Goal: Transaction & Acquisition: Purchase product/service

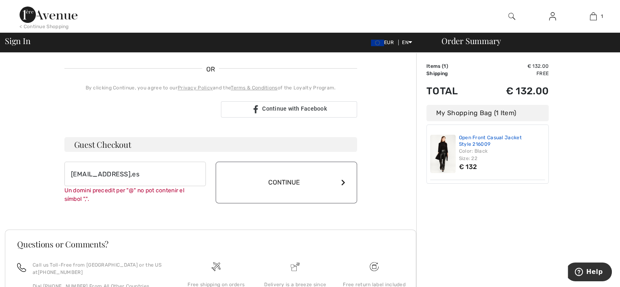
click at [482, 141] on link "Open Front Casual Jacket Style 216009" at bounding box center [502, 140] width 86 height 13
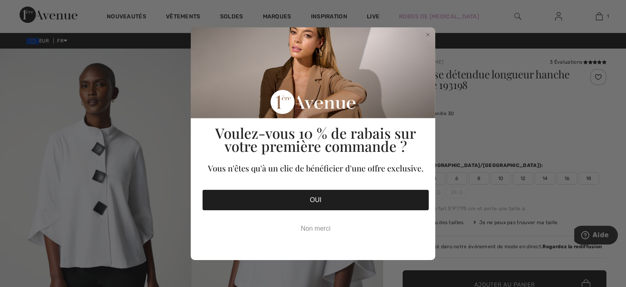
click at [318, 197] on button "OUI" at bounding box center [316, 200] width 226 height 20
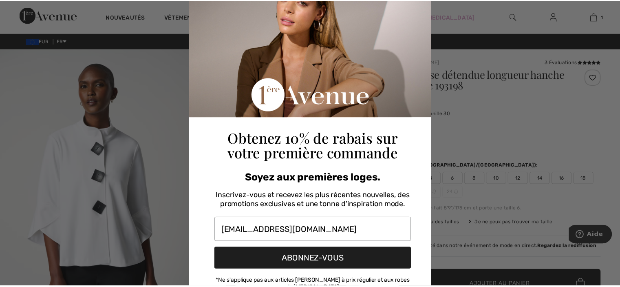
scroll to position [88, 0]
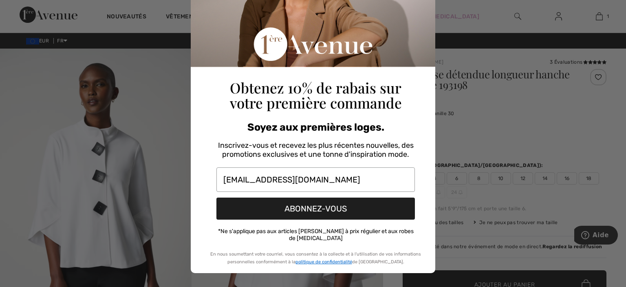
type input "mrosator@yahoo.es"
click at [474, 130] on div "Close dialog Obtenez 10% de rabais sur votre première commande Soyez aux premiè…" at bounding box center [313, 143] width 626 height 287
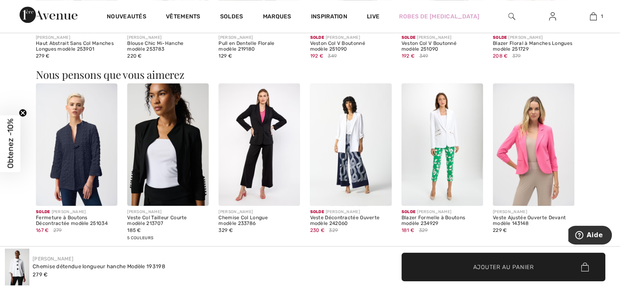
scroll to position [644, 0]
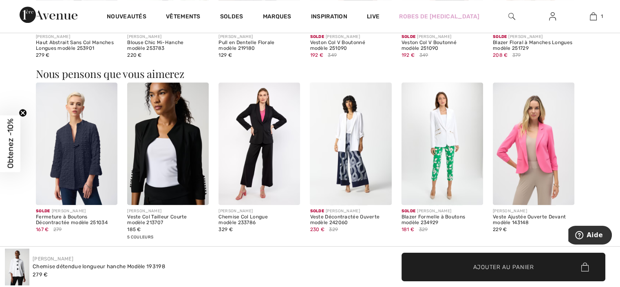
click at [81, 160] on img at bounding box center [77, 143] width 82 height 122
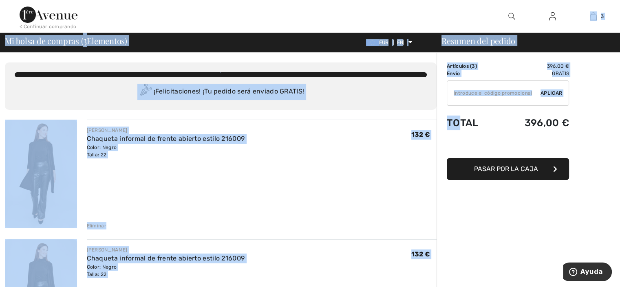
drag, startPoint x: 593, startPoint y: 27, endPoint x: 457, endPoint y: 125, distance: 167.3
click at [362, 186] on div "Frank Lyman Chaqueta informal de frente abierto estilo 216009 Color: Negro Tall…" at bounding box center [262, 174] width 350 height 110
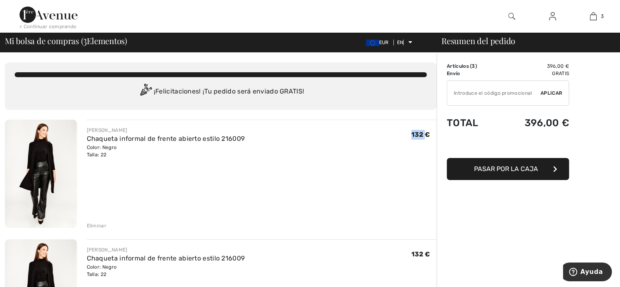
click at [362, 186] on div "Frank Lyman Chaqueta informal de frente abierto estilo 216009 Color: Negro Tall…" at bounding box center [262, 174] width 350 height 110
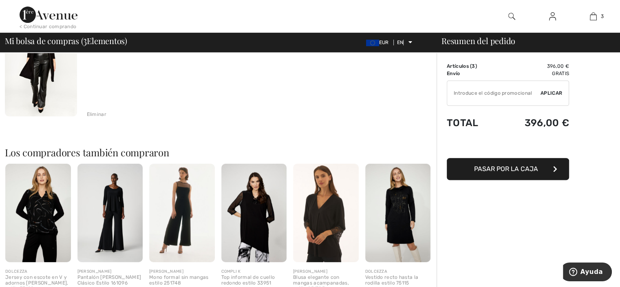
scroll to position [350, 0]
click at [93, 114] on font "Eliminar" at bounding box center [97, 114] width 20 height 6
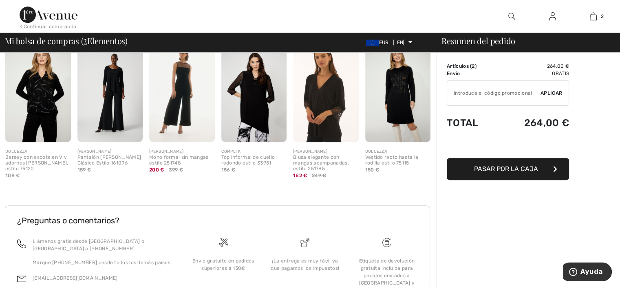
scroll to position [340, 0]
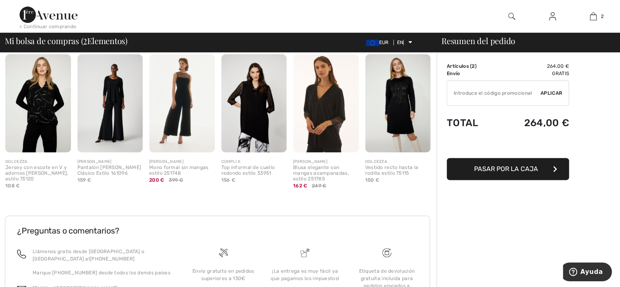
click at [93, 114] on img at bounding box center [110, 103] width 66 height 98
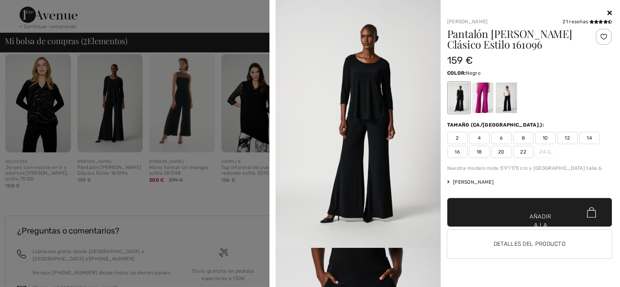
click at [93, 114] on div at bounding box center [310, 143] width 620 height 287
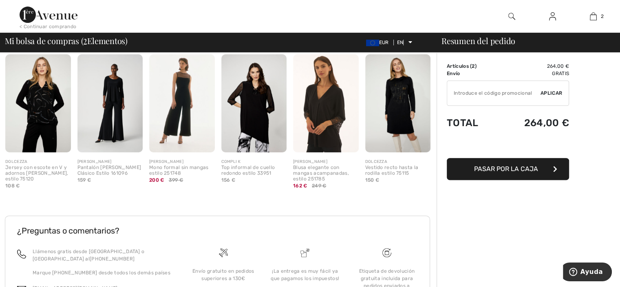
click at [97, 101] on img at bounding box center [110, 103] width 66 height 98
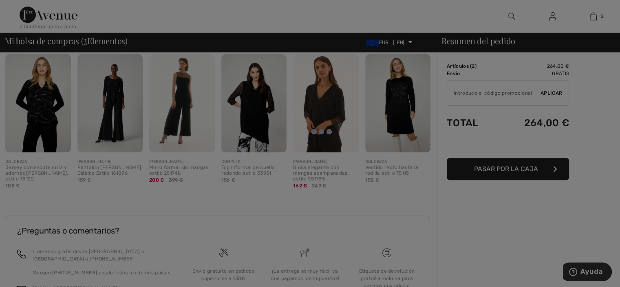
scroll to position [329, 0]
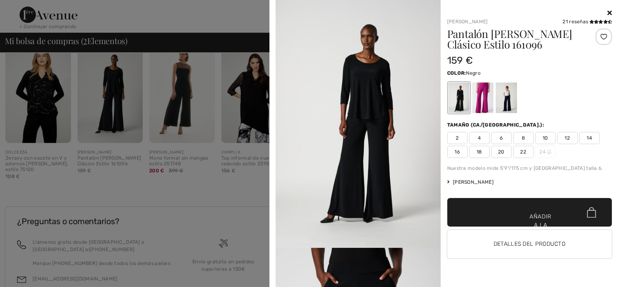
click at [64, 211] on div at bounding box center [310, 143] width 620 height 287
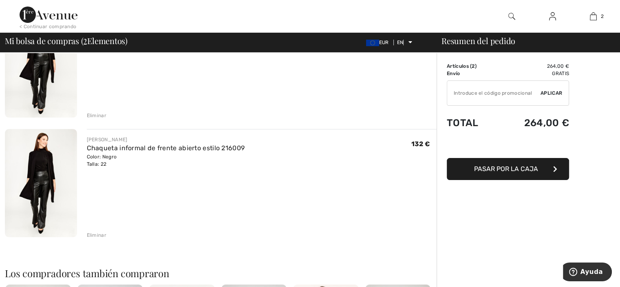
scroll to position [110, 0]
click at [91, 234] on font "Eliminar" at bounding box center [97, 235] width 20 height 6
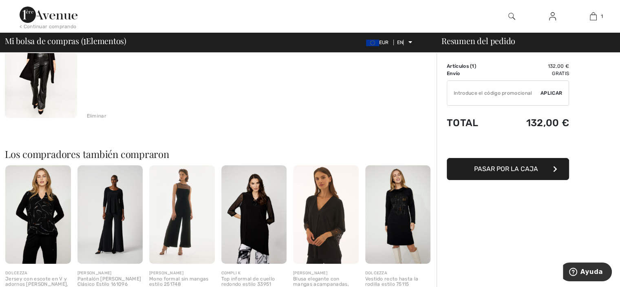
scroll to position [0, 0]
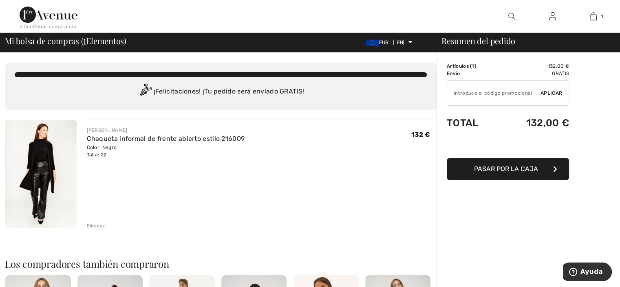
click at [109, 178] on div "Frank Lyman Chaqueta informal de frente abierto estilo 216009 Color: Negro Tall…" at bounding box center [262, 174] width 350 height 110
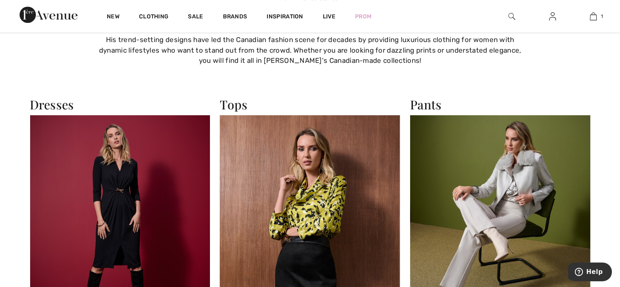
scroll to position [678, 0]
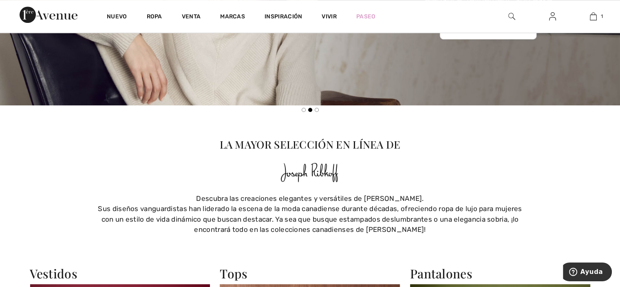
scroll to position [507, 0]
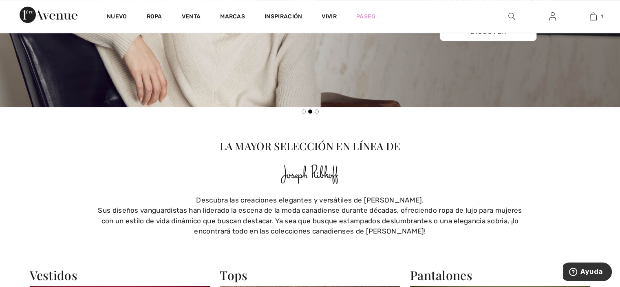
click at [194, 221] on font "Sus diseños vanguardistas han liderado la escena de la moda canadiense durante …" at bounding box center [310, 220] width 424 height 29
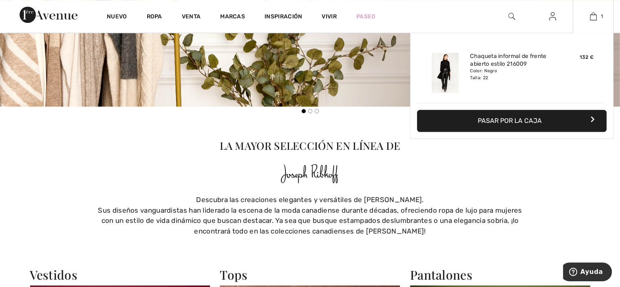
click at [545, 114] on button "Pasar por la caja" at bounding box center [512, 121] width 190 height 22
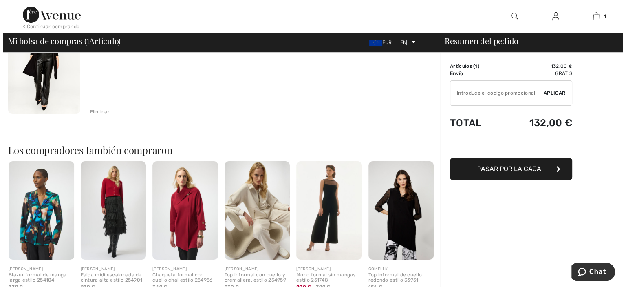
scroll to position [115, 0]
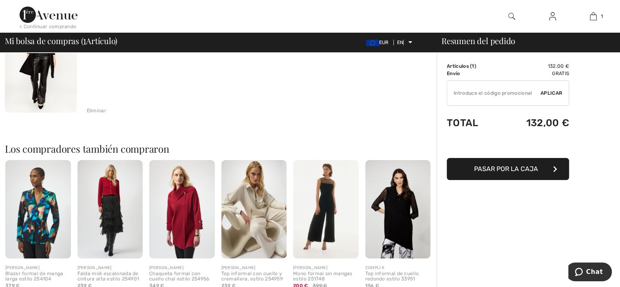
click at [509, 13] on img at bounding box center [511, 16] width 7 height 10
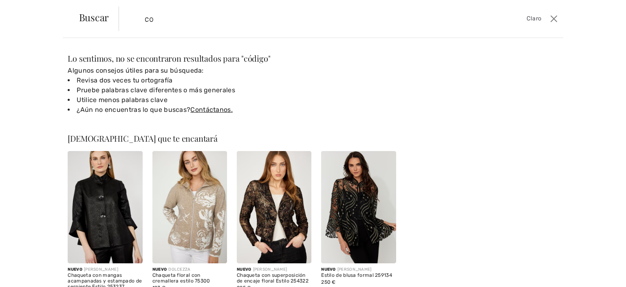
type input "c"
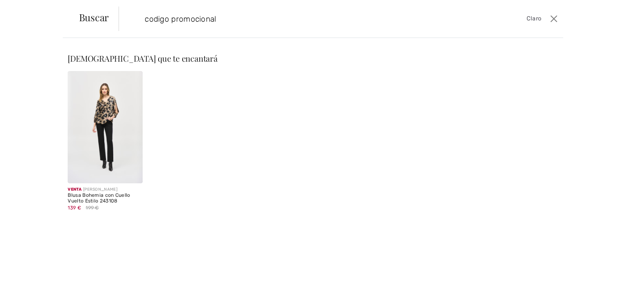
type input "codigo promocional"
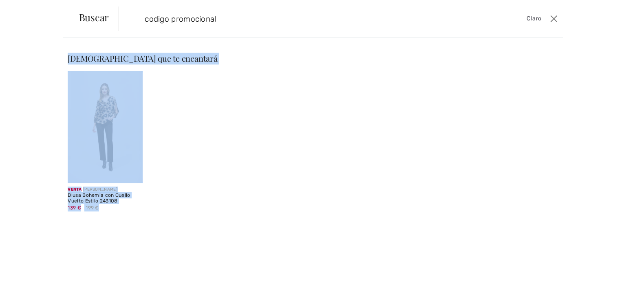
drag, startPoint x: 551, startPoint y: 26, endPoint x: 504, endPoint y: 86, distance: 76.3
click at [504, 86] on div "Buscar codigo promocional Claro Lo sentimos, no se encontraron resultados para …" at bounding box center [313, 143] width 626 height 287
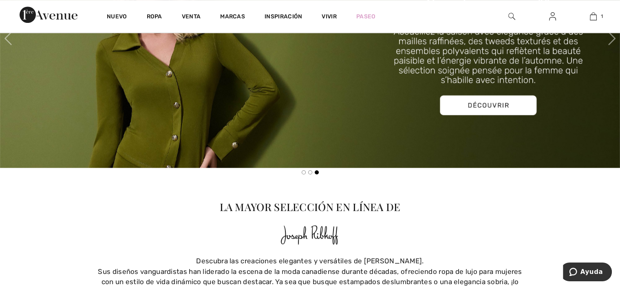
scroll to position [447, 0]
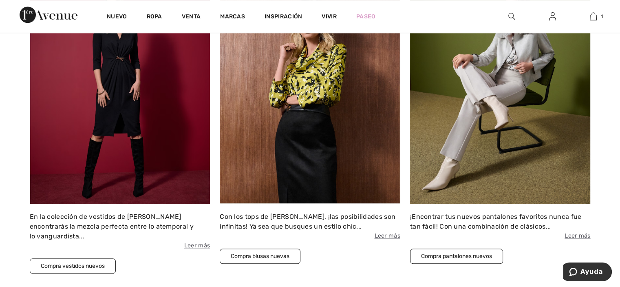
scroll to position [809, 0]
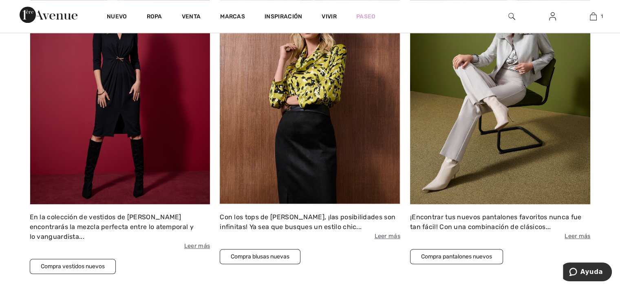
drag, startPoint x: 306, startPoint y: 49, endPoint x: 295, endPoint y: 99, distance: 51.3
click at [295, 99] on img at bounding box center [310, 94] width 181 height 220
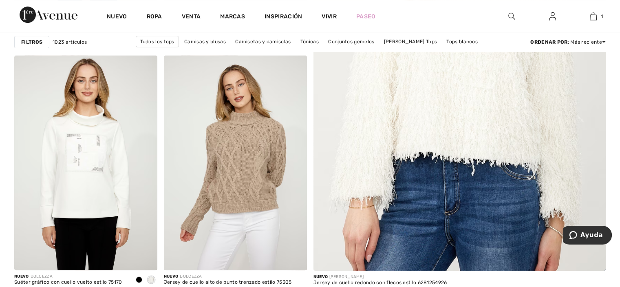
scroll to position [328, 0]
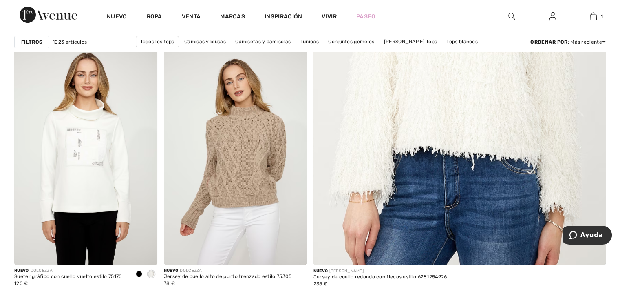
drag, startPoint x: 316, startPoint y: 34, endPoint x: 170, endPoint y: 20, distance: 147.4
click at [170, 20] on div "Ropa" at bounding box center [154, 16] width 35 height 33
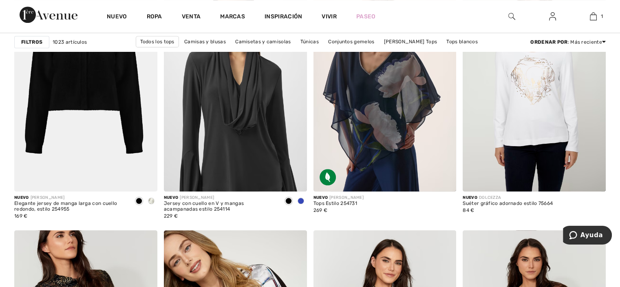
scroll to position [655, 0]
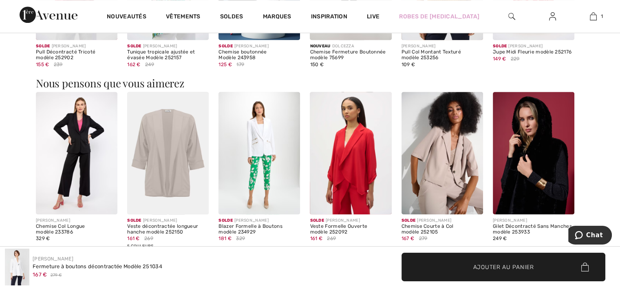
scroll to position [815, 0]
drag, startPoint x: 0, startPoint y: 0, endPoint x: 81, endPoint y: 160, distance: 179.2
click at [81, 160] on img at bounding box center [77, 152] width 82 height 122
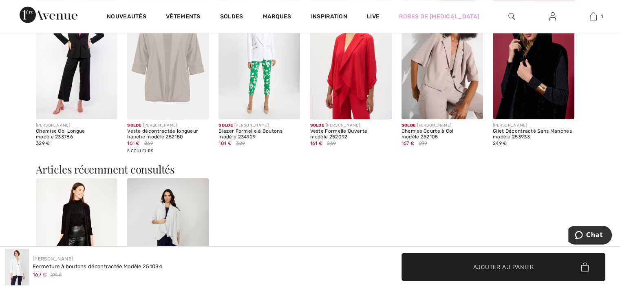
scroll to position [911, 0]
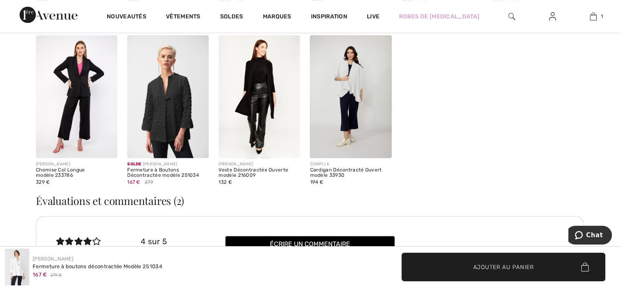
scroll to position [1051, 0]
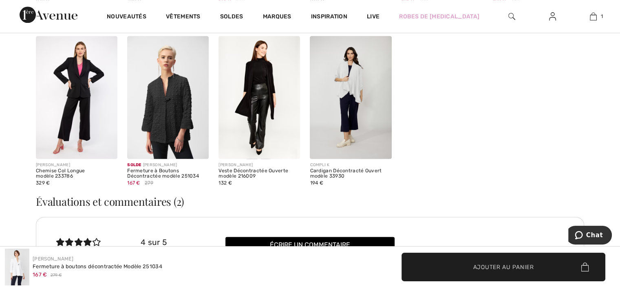
click at [345, 87] on img at bounding box center [351, 97] width 82 height 122
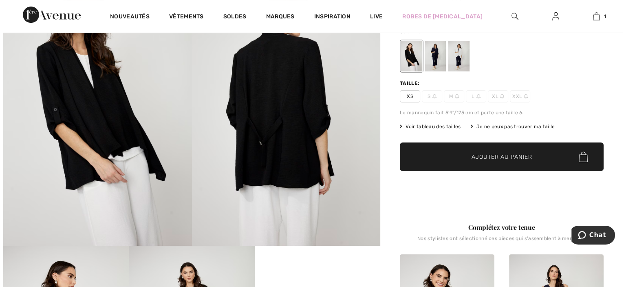
scroll to position [85, 0]
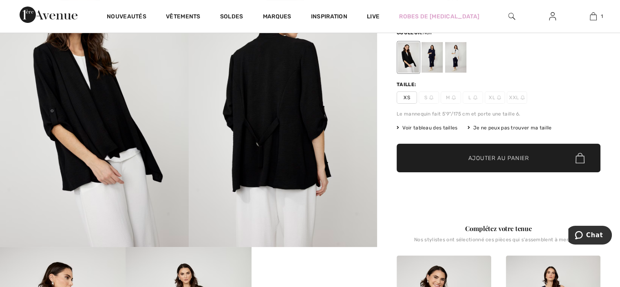
click at [345, 106] on img at bounding box center [283, 105] width 189 height 283
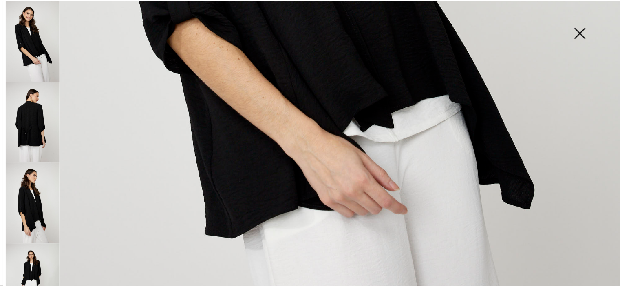
scroll to position [515, 0]
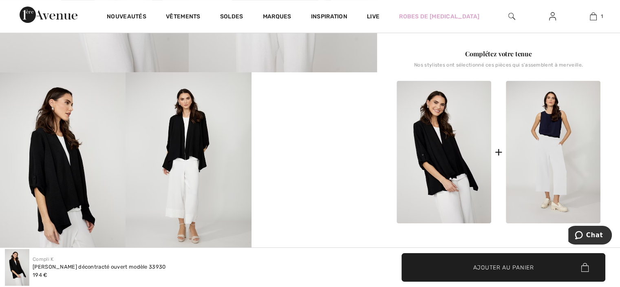
scroll to position [260, 0]
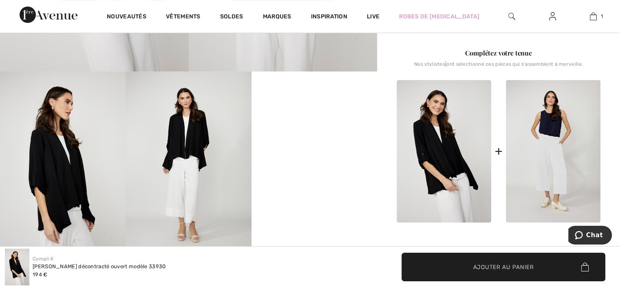
click at [447, 67] on div "Nos stylistes ont sélectionné ces pièces qui s'assemblent à merveille." at bounding box center [499, 67] width 204 height 12
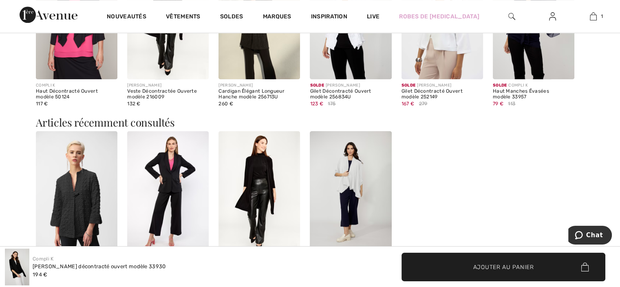
scroll to position [952, 0]
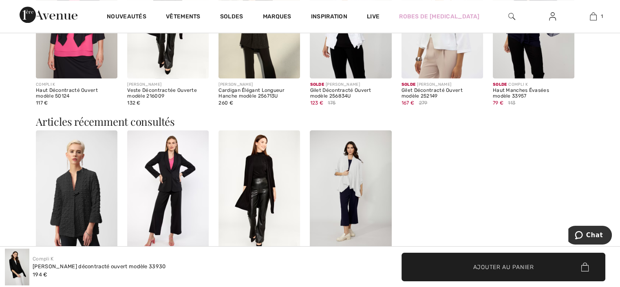
click at [329, 104] on span "175" at bounding box center [332, 102] width 8 height 7
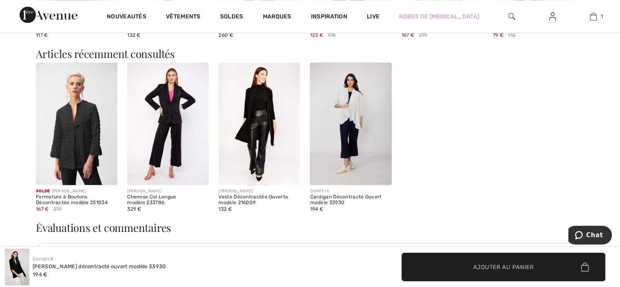
scroll to position [1021, 0]
click at [448, 182] on div "Solde JOSEPH RIBKOFF Fermeture à Boutons Décontractée modèle 251034 167 € 279 J…" at bounding box center [310, 142] width 548 height 160
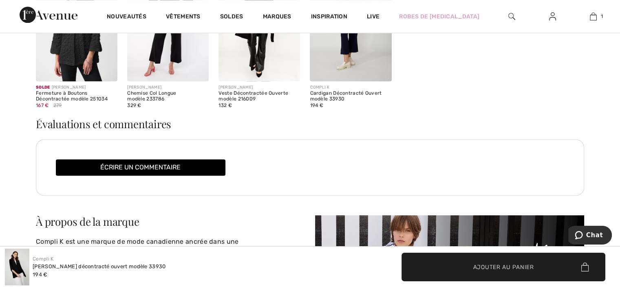
scroll to position [1124, 0]
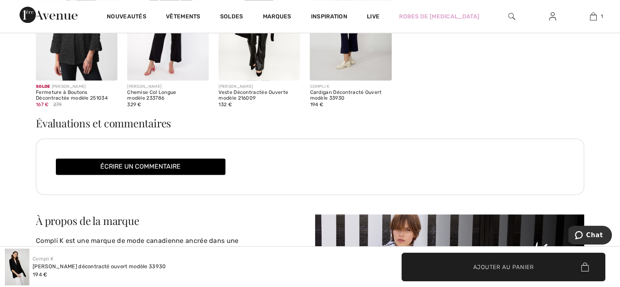
click at [450, 169] on div "Écrire un commentaire" at bounding box center [310, 166] width 508 height 16
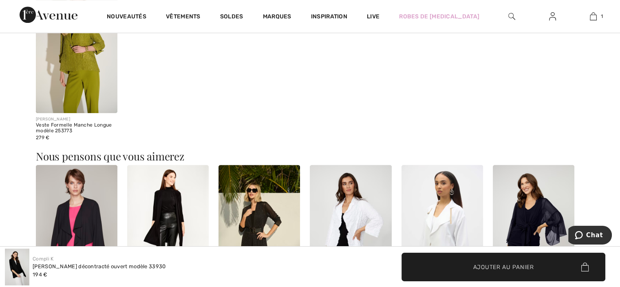
scroll to position [743, 0]
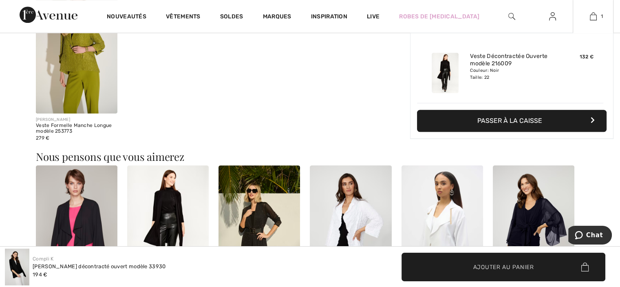
click at [592, 119] on icon "button" at bounding box center [592, 120] width 4 height 7
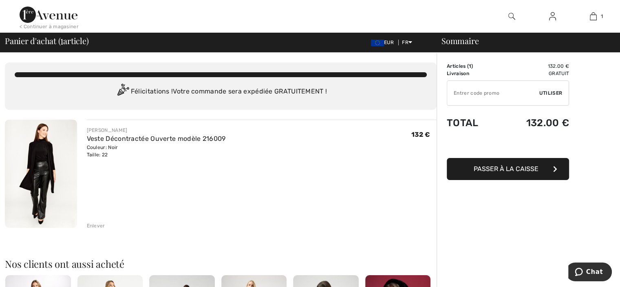
click at [96, 222] on div "Enlever" at bounding box center [96, 225] width 18 height 7
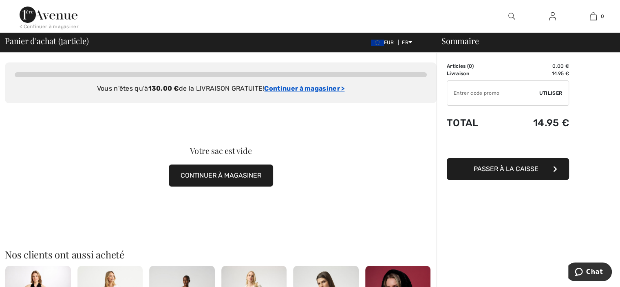
click at [318, 92] on ins "Continuer à magasiner >" at bounding box center [304, 88] width 80 height 8
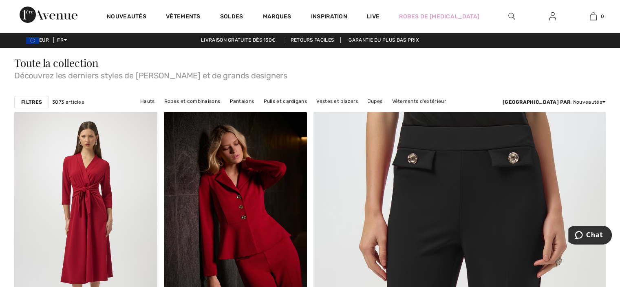
scroll to position [20, 0]
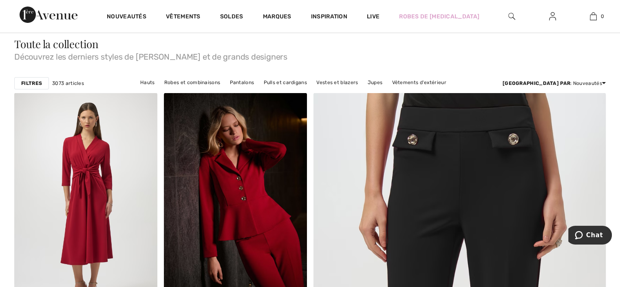
click at [321, 92] on div "Filtres 3073 articles Hauts Robes et combinaisons Pantalons Pulls et cardigans …" at bounding box center [309, 83] width 591 height 19
click at [594, 18] on img at bounding box center [593, 16] width 7 height 10
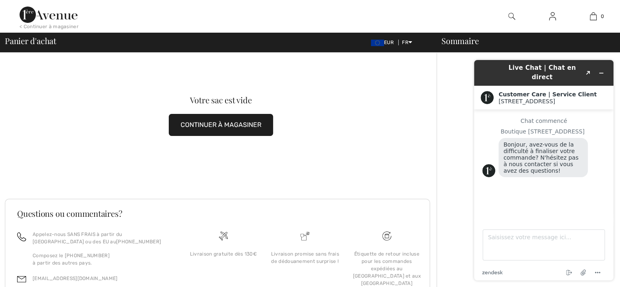
click at [594, 18] on img at bounding box center [593, 16] width 7 height 10
drag, startPoint x: 0, startPoint y: 0, endPoint x: 594, endPoint y: 18, distance: 594.1
click at [594, 18] on img at bounding box center [593, 16] width 7 height 10
click at [593, 18] on img at bounding box center [593, 16] width 7 height 10
click at [595, 13] on img at bounding box center [593, 16] width 7 height 10
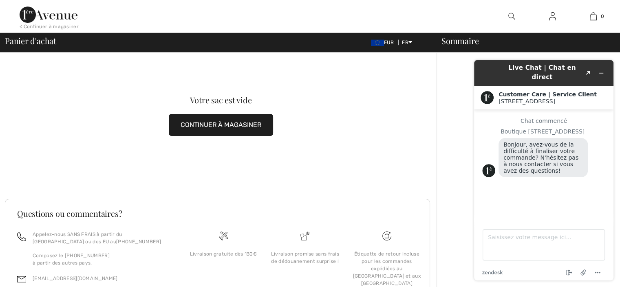
scroll to position [54, 0]
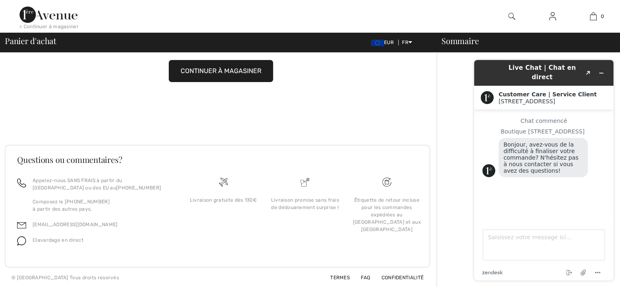
click at [529, 164] on span "Bonjour, avez-vous de la difficulté à finaliser votre commande? N'hésitez pas à…" at bounding box center [541, 157] width 77 height 33
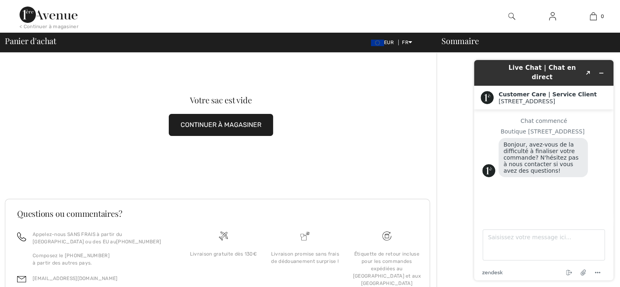
click at [522, 97] on div "Customer Care | Service Client [GEOGRAPHIC_DATA]" at bounding box center [543, 98] width 139 height 24
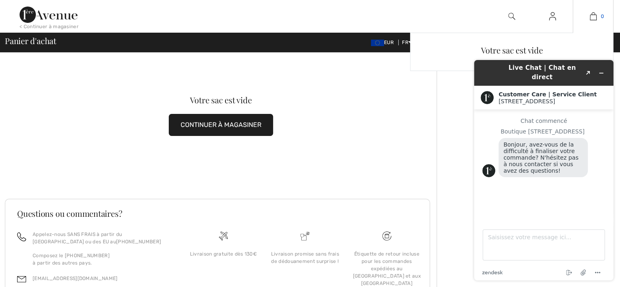
click at [595, 16] on img at bounding box center [593, 16] width 7 height 10
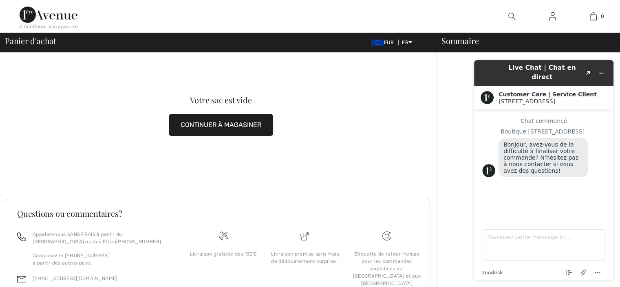
click at [251, 122] on button "CONTINUER À MAGASINER" at bounding box center [221, 125] width 104 height 22
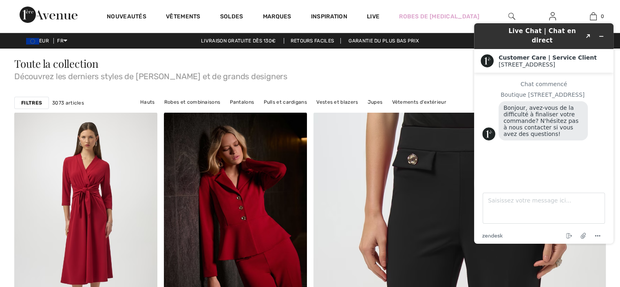
click at [619, 46] on div "Live Chat | Chat en direct Created with Sketch. Customer Care | Service Client …" at bounding box center [543, 133] width 152 height 233
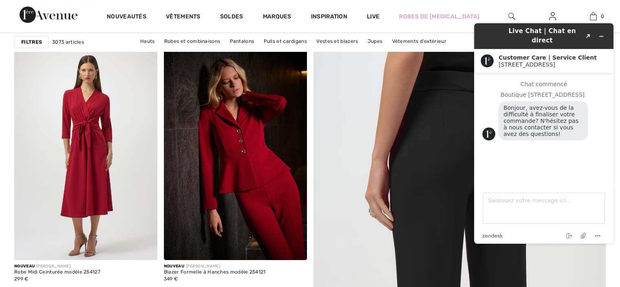
scroll to position [68, 0]
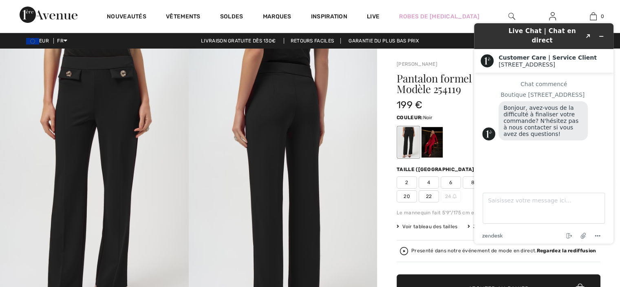
click at [482, 37] on div "Live Chat | Chat en direct Created with Sketch." at bounding box center [544, 35] width 128 height 19
click at [312, 132] on img at bounding box center [283, 190] width 189 height 282
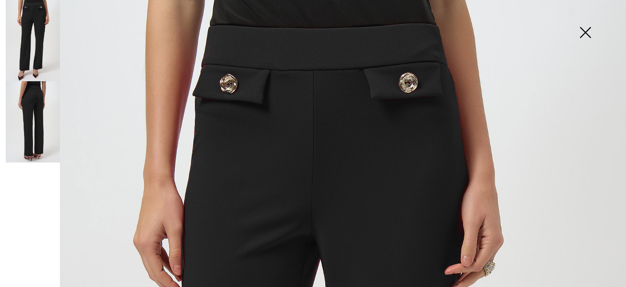
click at [585, 31] on img at bounding box center [585, 33] width 41 height 42
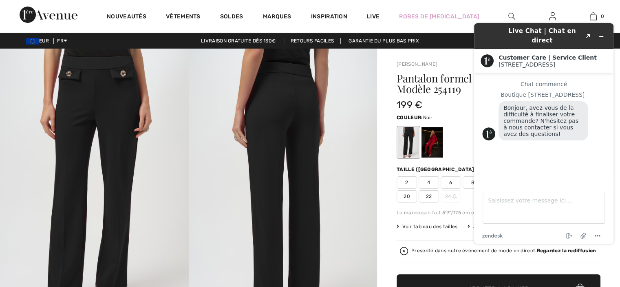
click at [437, 228] on span "Voir tableau des tailles" at bounding box center [427, 226] width 61 height 7
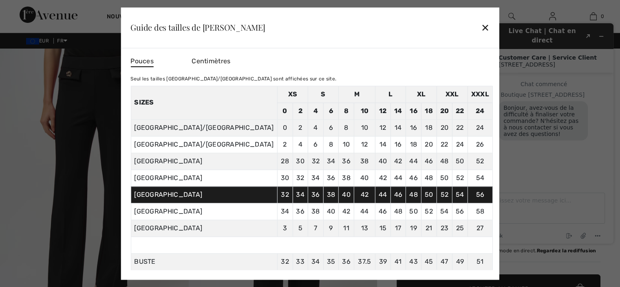
click at [481, 29] on div "✕" at bounding box center [485, 27] width 9 height 17
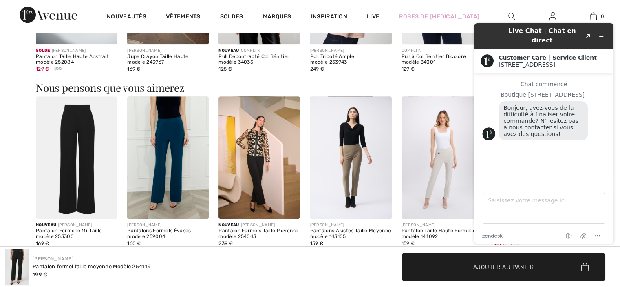
scroll to position [650, 0]
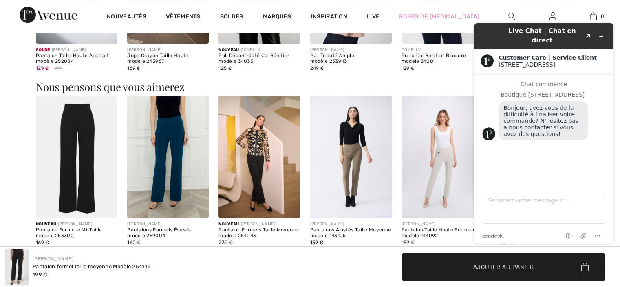
click at [83, 190] on img at bounding box center [77, 156] width 82 height 122
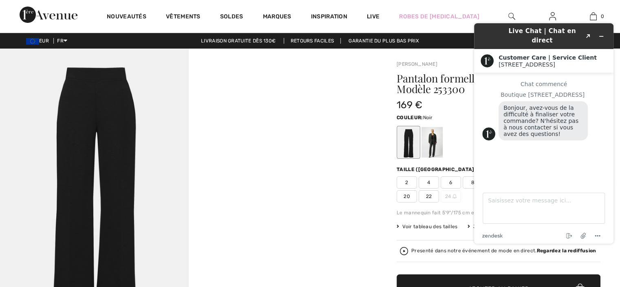
click at [409, 150] on div at bounding box center [408, 142] width 21 height 31
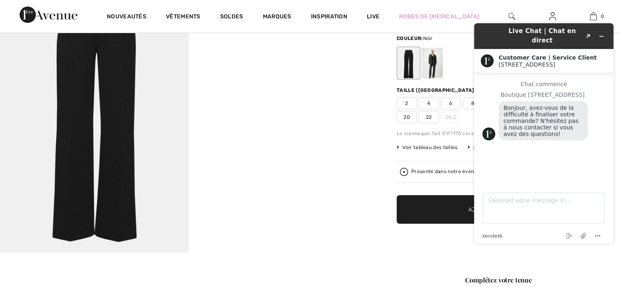
scroll to position [90, 0]
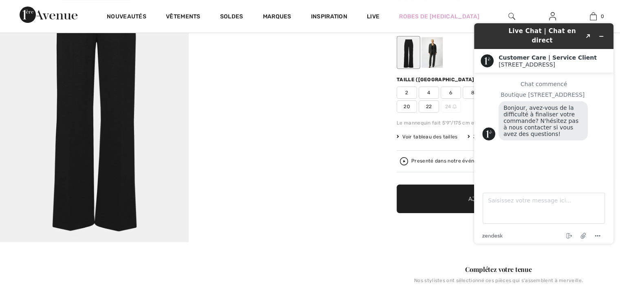
click at [589, 31] on button "Created with Sketch." at bounding box center [588, 36] width 13 height 11
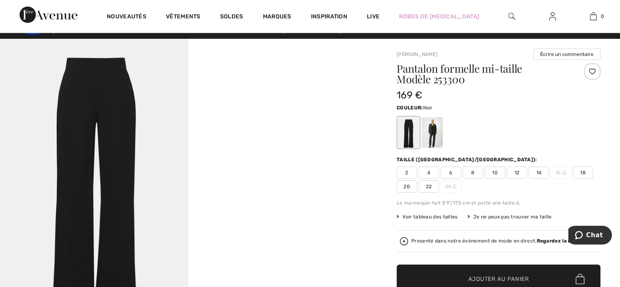
scroll to position [0, 0]
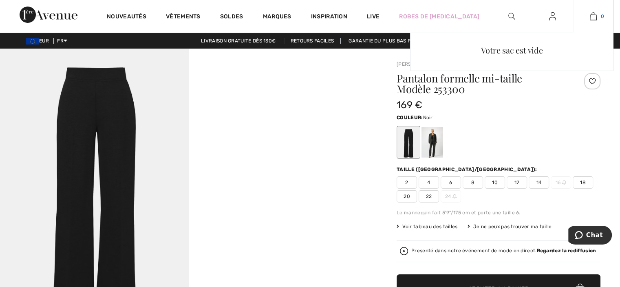
click at [592, 13] on img at bounding box center [593, 16] width 7 height 10
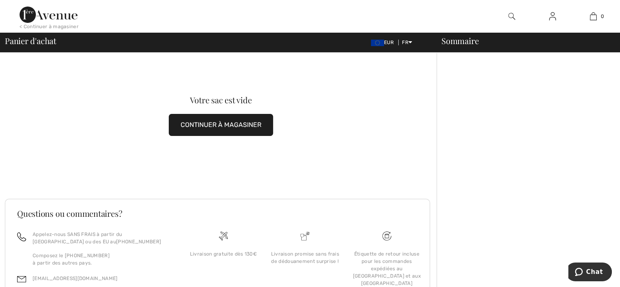
click at [31, 46] on div "Panier d'achat EUR FR English Français" at bounding box center [218, 42] width 427 height 11
click at [37, 10] on img at bounding box center [49, 15] width 58 height 16
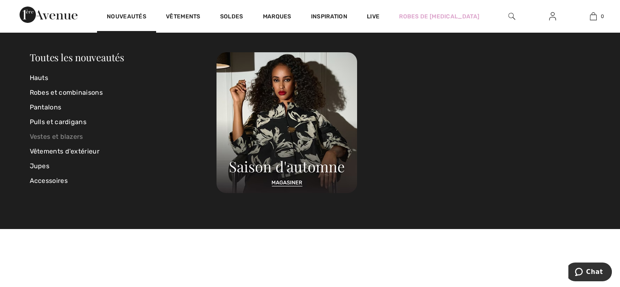
click at [79, 137] on link "Vestes et blazers" at bounding box center [123, 136] width 187 height 15
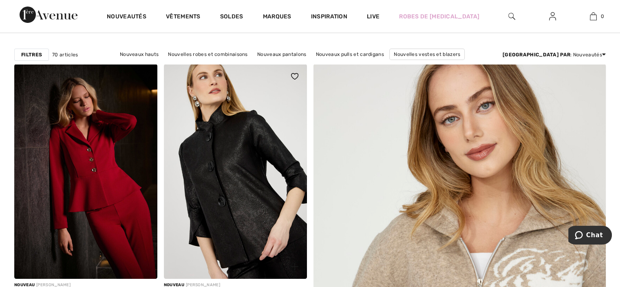
scroll to position [55, 0]
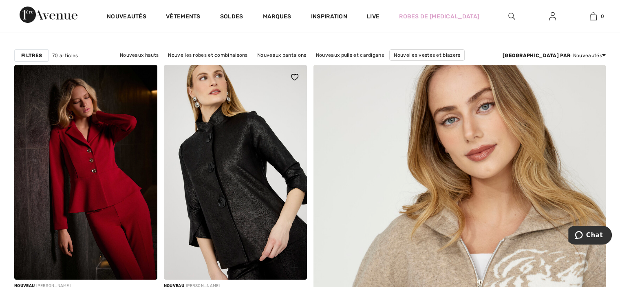
click at [217, 145] on img at bounding box center [235, 172] width 143 height 214
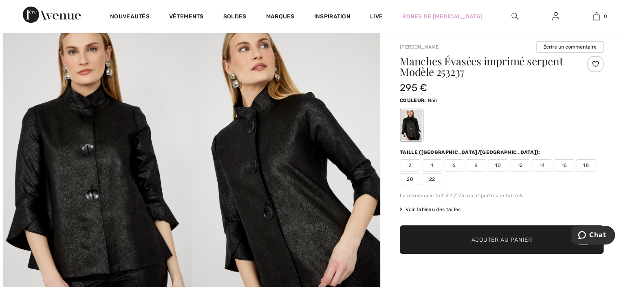
scroll to position [1, 0]
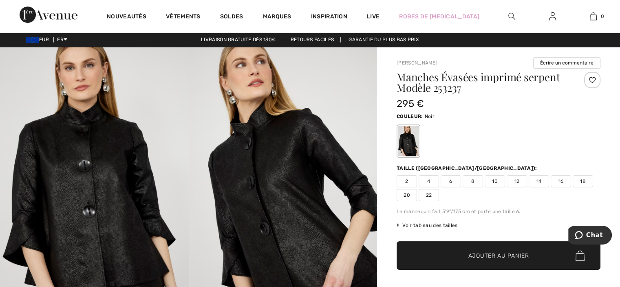
click at [217, 144] on img at bounding box center [283, 188] width 189 height 283
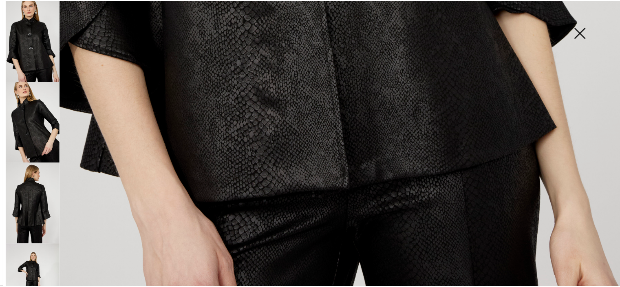
scroll to position [616, 0]
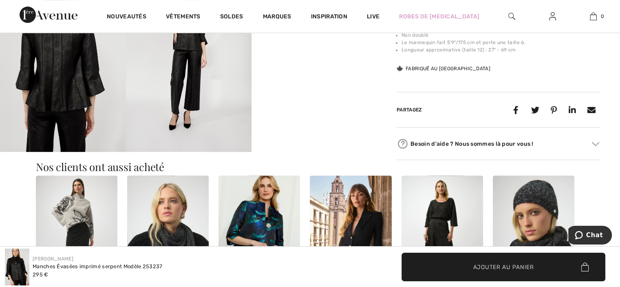
scroll to position [366, 0]
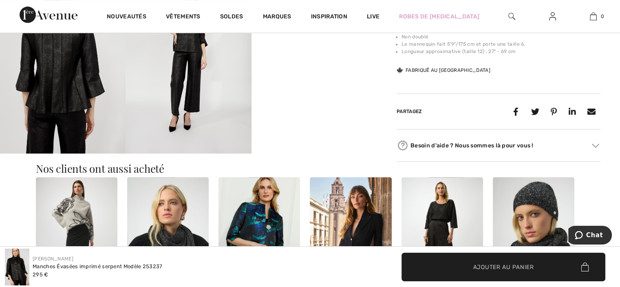
click at [73, 85] on img at bounding box center [63, 59] width 126 height 188
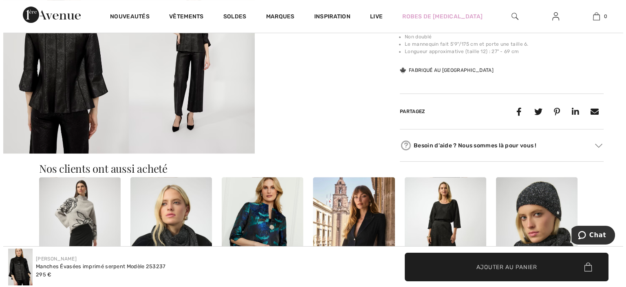
scroll to position [371, 0]
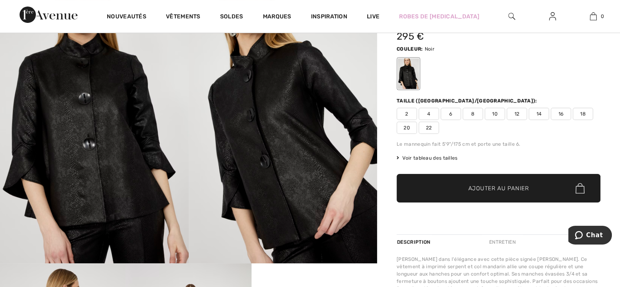
scroll to position [70, 0]
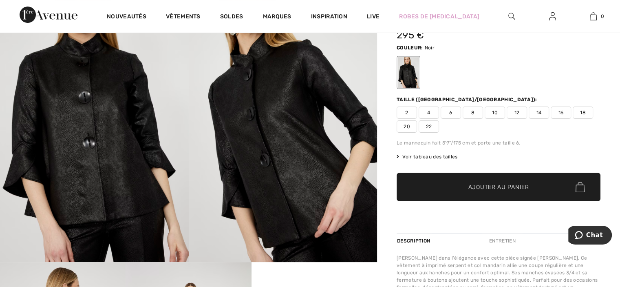
click at [373, 161] on img at bounding box center [283, 120] width 189 height 283
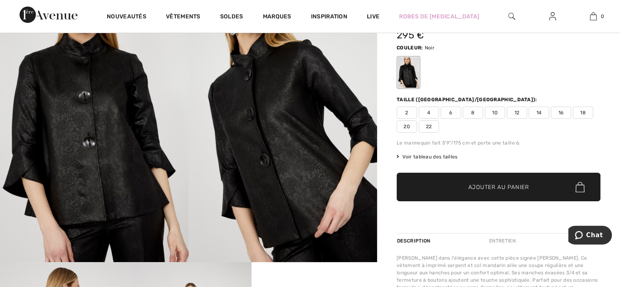
click at [429, 123] on span "22" at bounding box center [429, 126] width 20 height 12
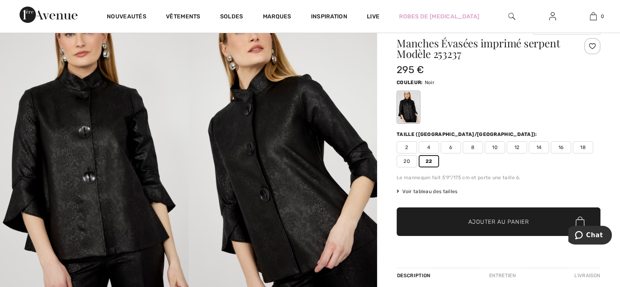
scroll to position [35, 0]
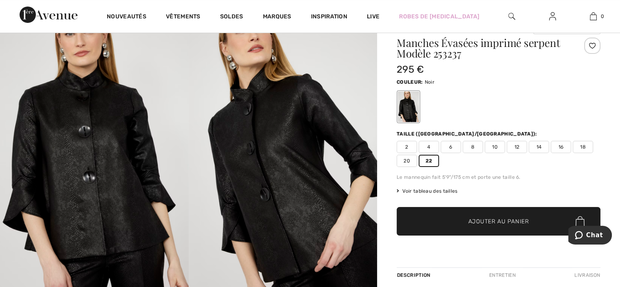
click at [507, 218] on span "Ajouter au panier" at bounding box center [498, 221] width 61 height 9
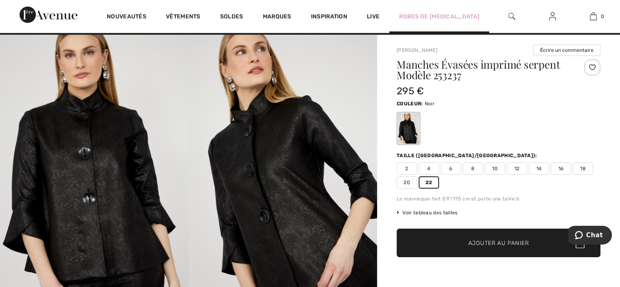
scroll to position [0, 0]
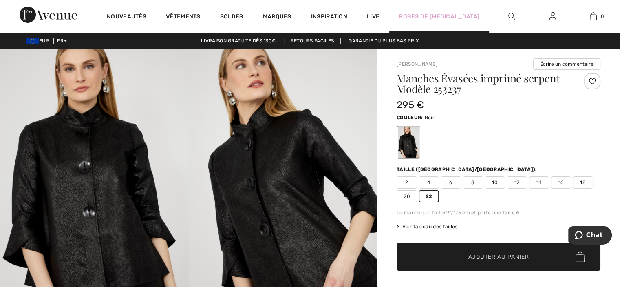
click at [390, 10] on div "Robes de [MEDICAL_DATA]" at bounding box center [439, 16] width 100 height 33
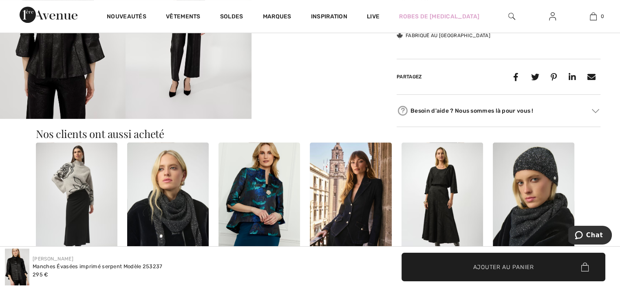
scroll to position [402, 0]
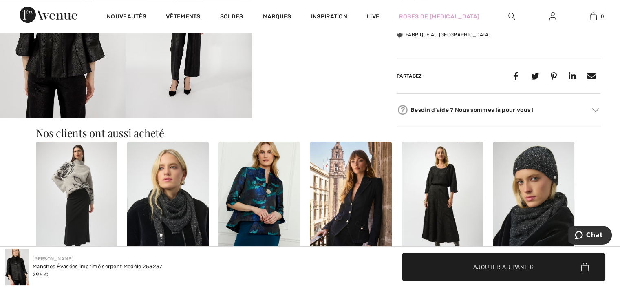
click at [484, 267] on span "Ajouter au panier" at bounding box center [503, 266] width 61 height 9
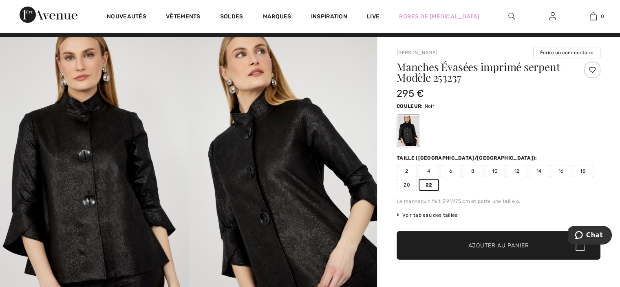
scroll to position [10, 0]
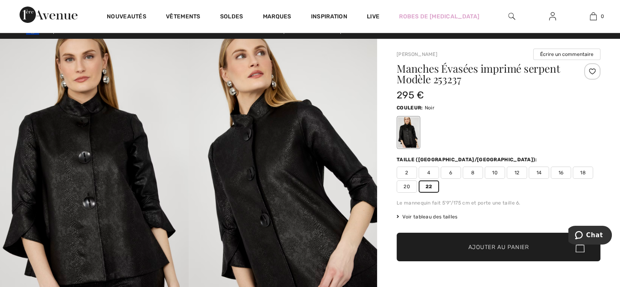
drag, startPoint x: 378, startPoint y: 36, endPoint x: 386, endPoint y: -33, distance: 69.8
click at [386, 0] on html "Nous respectons votre vie privée. Nous utilisons des cookies pour améliorer vot…" at bounding box center [310, 133] width 620 height 287
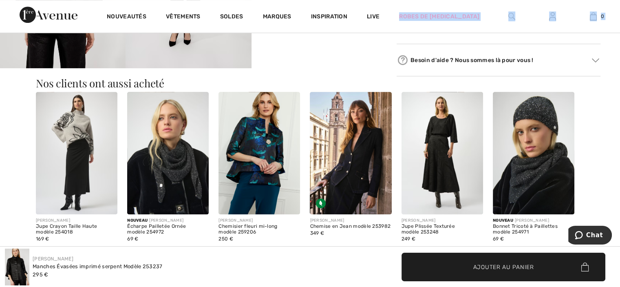
scroll to position [452, 0]
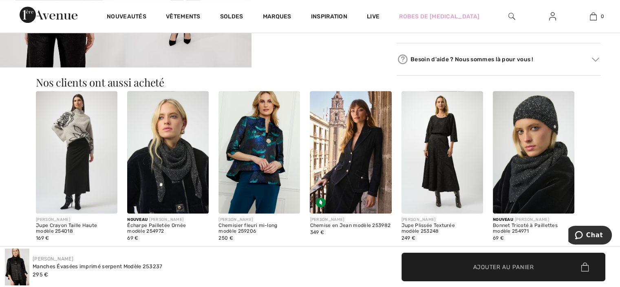
click at [507, 248] on div "Frank Lyman Manches Évasées imprimé serpent Modèle 253237 295 € ✔ Ajouté au pan…" at bounding box center [310, 266] width 620 height 40
click at [268, 143] on img at bounding box center [259, 152] width 82 height 122
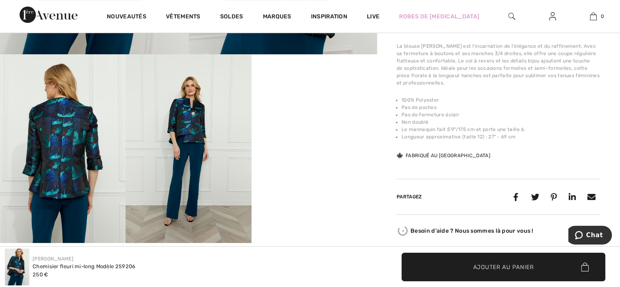
scroll to position [278, 0]
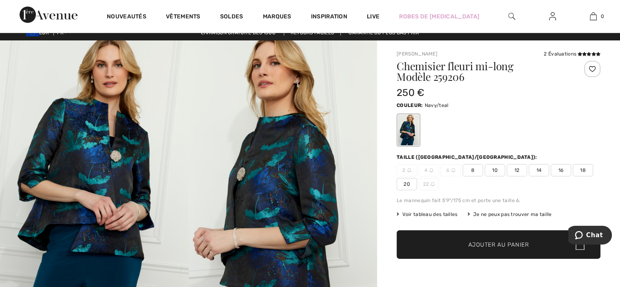
click at [263, 174] on img at bounding box center [283, 181] width 189 height 283
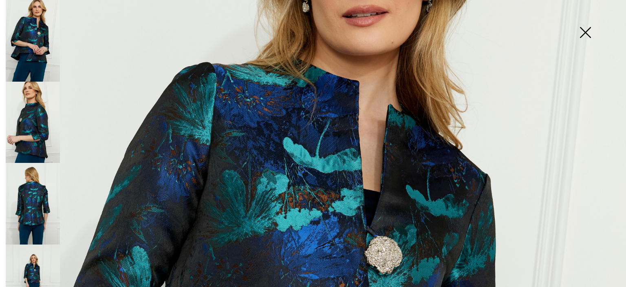
scroll to position [123, 0]
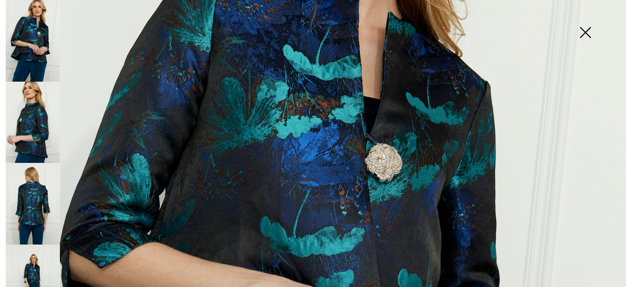
click at [515, 53] on img at bounding box center [313, 248] width 626 height 939
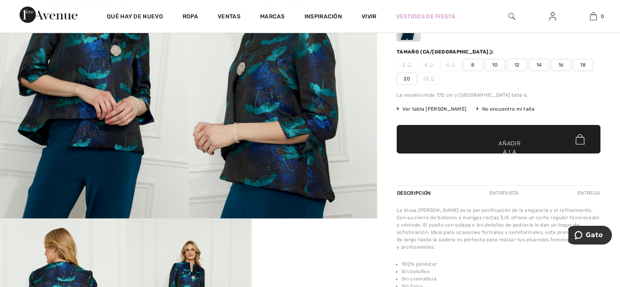
scroll to position [114, 0]
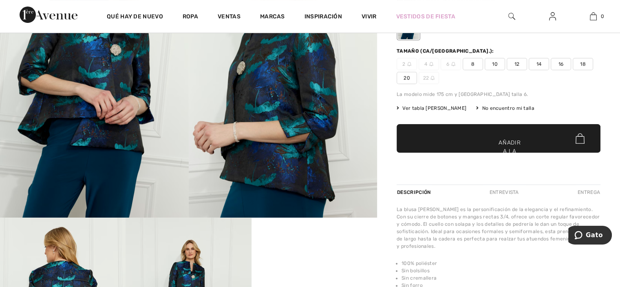
click at [403, 79] on font "20" at bounding box center [406, 78] width 7 height 6
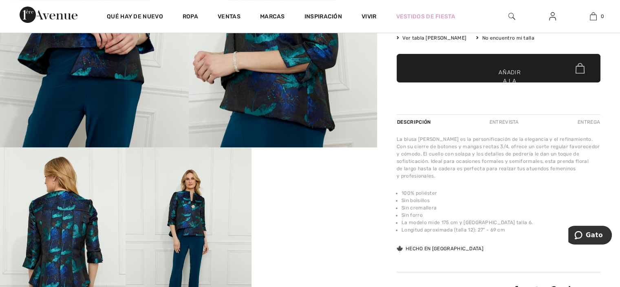
scroll to position [184, 0]
click at [499, 71] on font "Añadir a la cesta" at bounding box center [509, 81] width 22 height 26
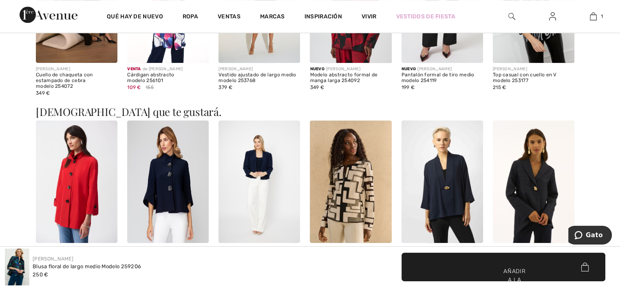
scroll to position [603, 0]
click at [355, 137] on img at bounding box center [351, 181] width 82 height 122
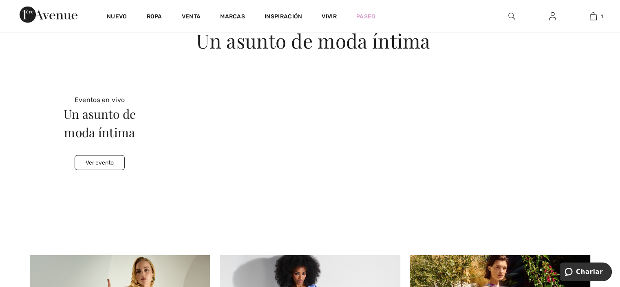
scroll to position [2418, 0]
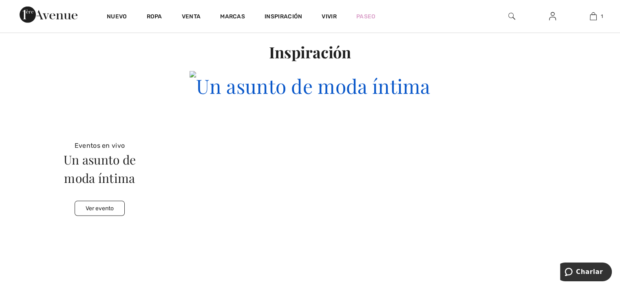
drag, startPoint x: 317, startPoint y: 279, endPoint x: 401, endPoint y: 216, distance: 104.8
click at [401, 216] on div "Inspiración Live Events Intimate Fashion Affair Watch Event Eventos en vivo Un …" at bounding box center [310, 243] width 571 height 399
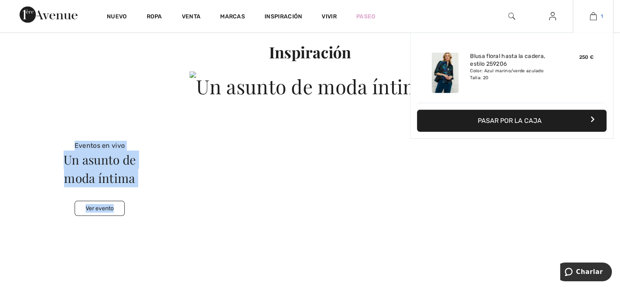
click at [594, 14] on img at bounding box center [593, 16] width 7 height 10
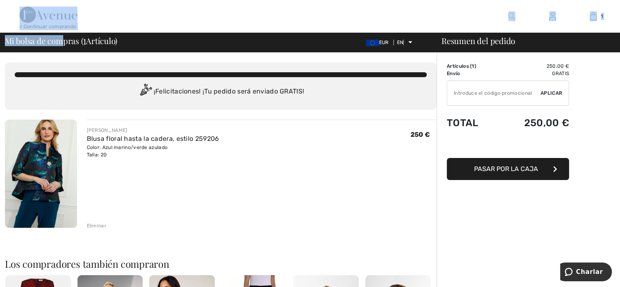
drag, startPoint x: 63, startPoint y: 35, endPoint x: 44, endPoint y: 1, distance: 39.4
click at [44, 1] on div "< Continuar comprando 1 Añadido a la bolsa Frank Lyman Blusa floral hasta la ca…" at bounding box center [310, 26] width 620 height 53
click at [44, 1] on div "< Continuar comprando 1 Añadido a la bolsa Frank Lyman Blusa floral hasta la ca…" at bounding box center [310, 16] width 620 height 33
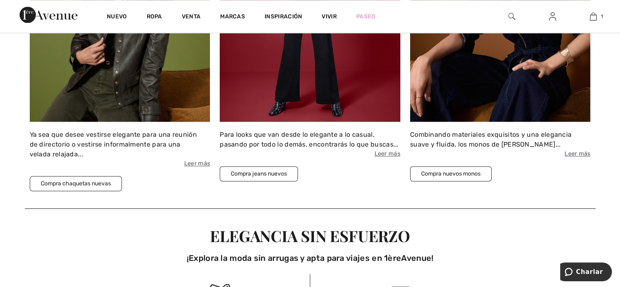
scroll to position [1216, 0]
click at [101, 185] on font "Compra chaquetas nuevas" at bounding box center [76, 183] width 70 height 7
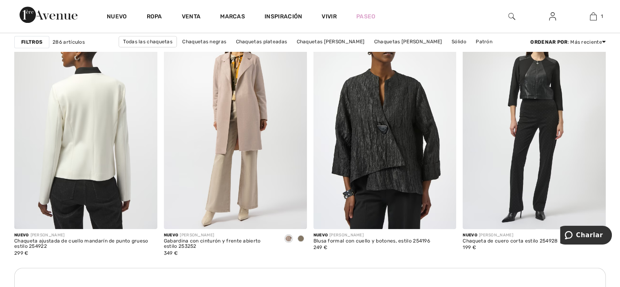
scroll to position [866, 0]
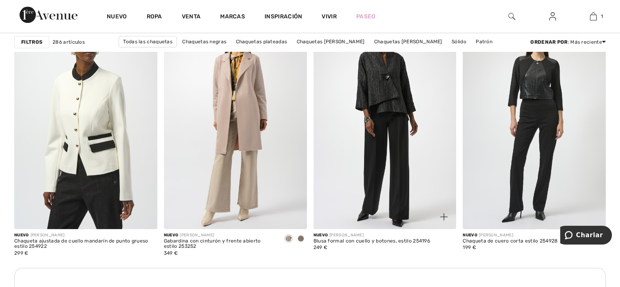
click at [383, 133] on img at bounding box center [384, 121] width 143 height 214
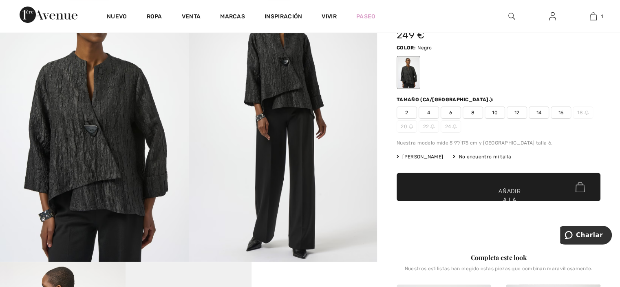
scroll to position [70, 0]
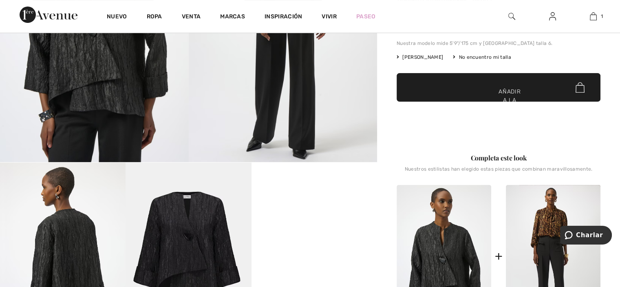
scroll to position [173, 0]
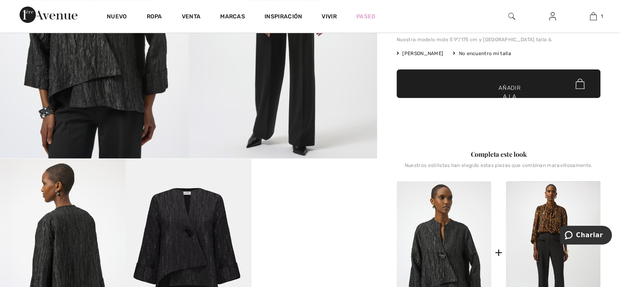
click at [417, 88] on span "✔ Añadido al carrito Añadir a la bolsa" at bounding box center [499, 83] width 204 height 29
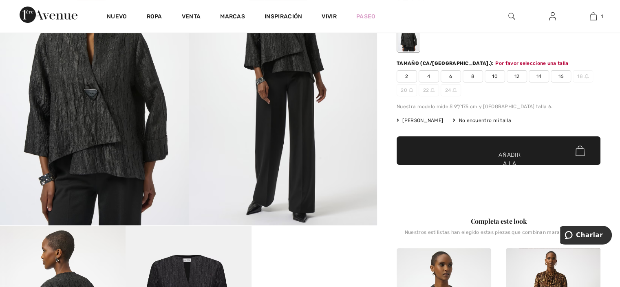
scroll to position [100, 0]
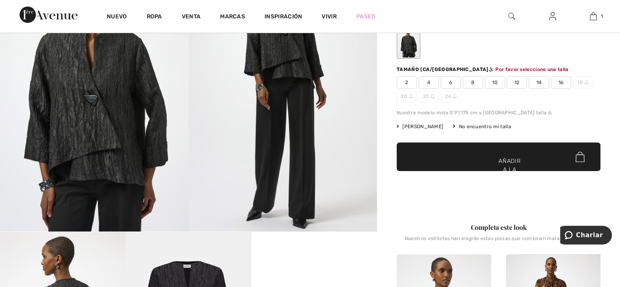
click at [460, 124] on font "No encuentro mi talla" at bounding box center [485, 126] width 52 height 6
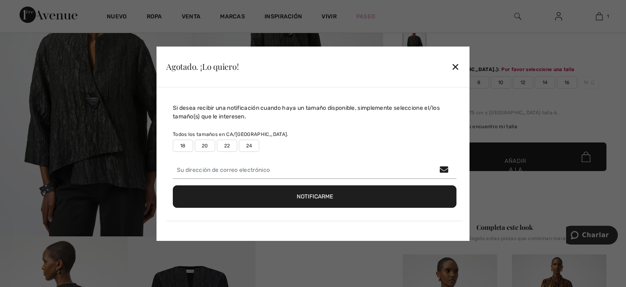
click at [227, 145] on font "22" at bounding box center [227, 146] width 6 height 6
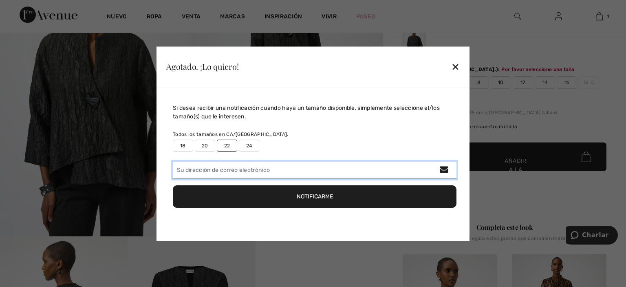
click at [227, 172] on input "email" at bounding box center [315, 169] width 284 height 17
type input "mrosator@yahoo.es"
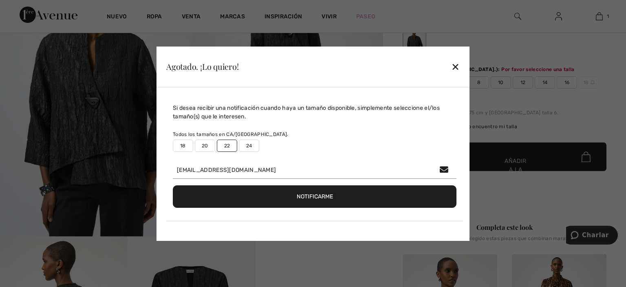
click at [305, 195] on font "Notificarme" at bounding box center [315, 196] width 36 height 7
click at [451, 110] on div "Si desea recibir una notificación cuando haya un tamaño disponible, simplemente…" at bounding box center [315, 112] width 284 height 17
click at [317, 198] on font "Notificarme" at bounding box center [315, 196] width 36 height 7
click at [455, 65] on font "✕" at bounding box center [455, 67] width 9 height 12
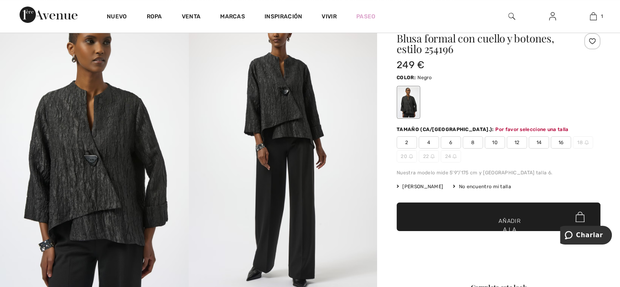
scroll to position [31, 0]
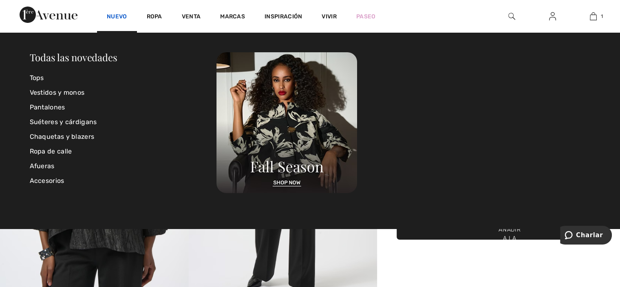
click at [125, 16] on font "Nuevo" at bounding box center [117, 16] width 20 height 7
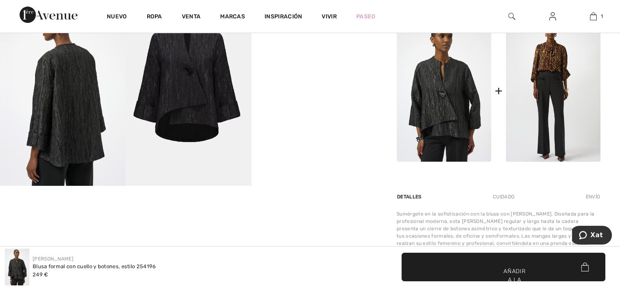
scroll to position [322, 0]
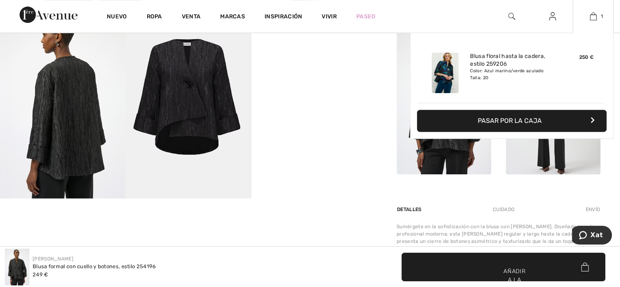
click at [442, 77] on img at bounding box center [445, 73] width 27 height 40
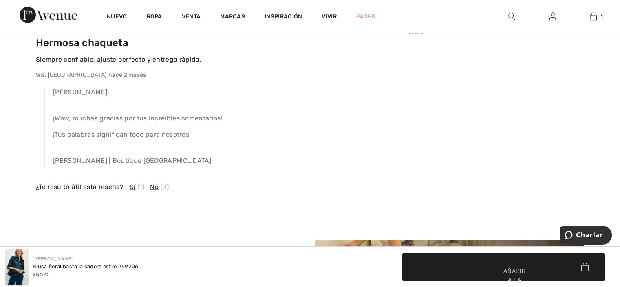
scroll to position [1281, 0]
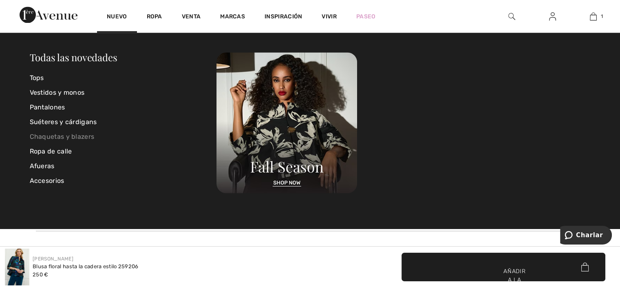
click at [90, 137] on font "Chaquetas y blazers" at bounding box center [62, 136] width 65 height 8
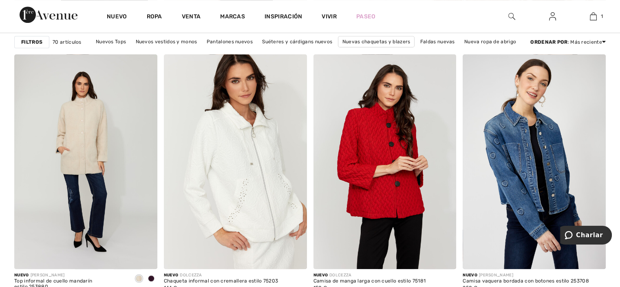
scroll to position [575, 0]
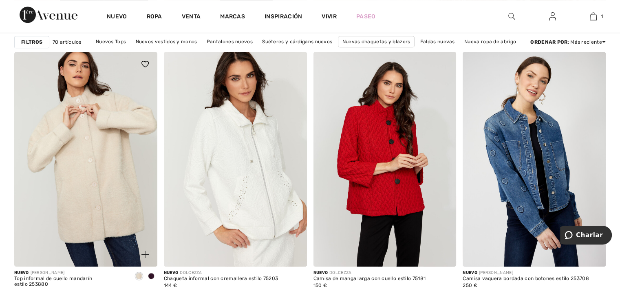
click at [103, 84] on img at bounding box center [85, 159] width 143 height 214
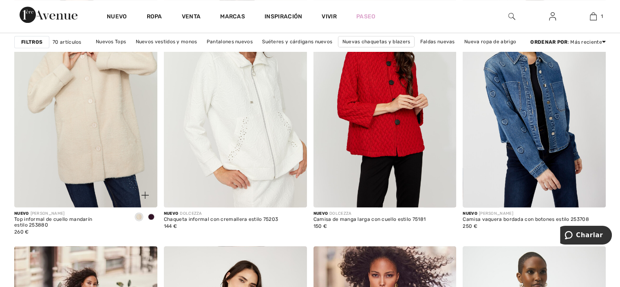
scroll to position [635, 0]
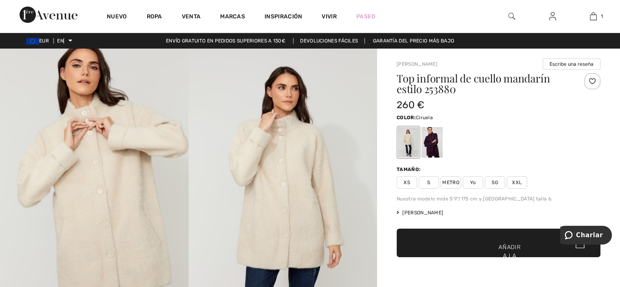
click at [434, 138] on div at bounding box center [431, 142] width 21 height 31
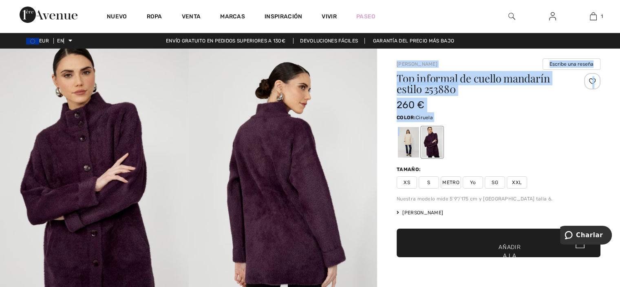
drag, startPoint x: 434, startPoint y: 138, endPoint x: 364, endPoint y: 186, distance: 85.1
click at [364, 186] on div "Su navegador no soporta la etiqueta de vídeo. Su navegador no soporta la etique…" at bounding box center [310, 289] width 620 height 481
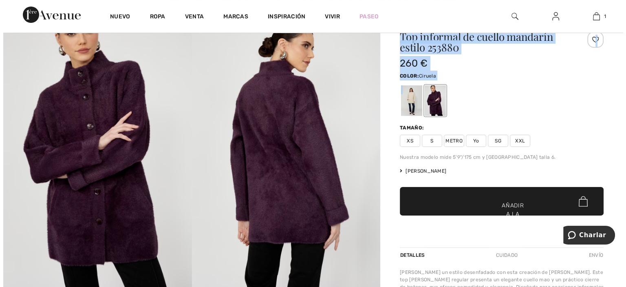
scroll to position [32, 0]
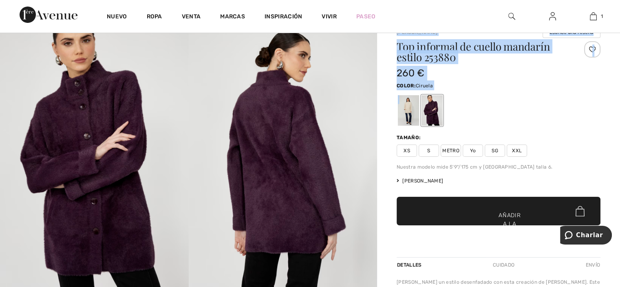
click at [216, 249] on img at bounding box center [283, 158] width 189 height 283
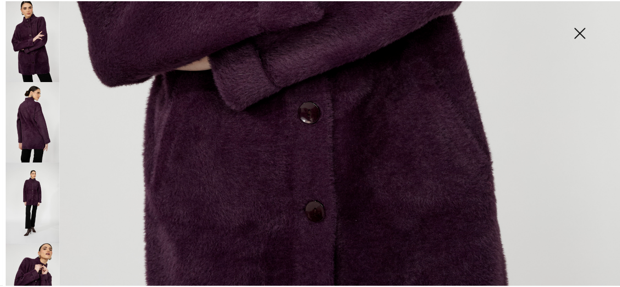
scroll to position [495, 0]
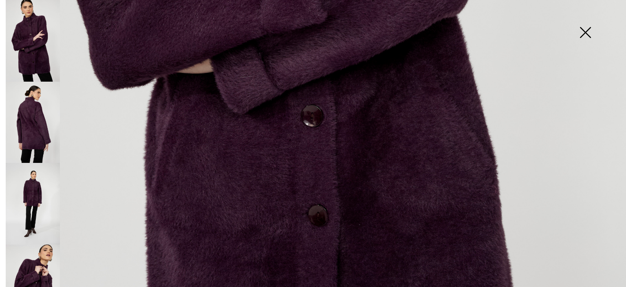
click at [586, 31] on img at bounding box center [585, 33] width 41 height 42
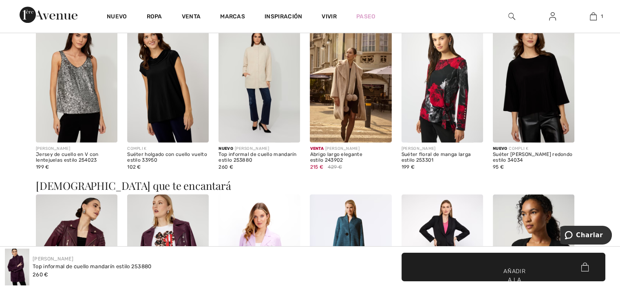
scroll to position [523, 0]
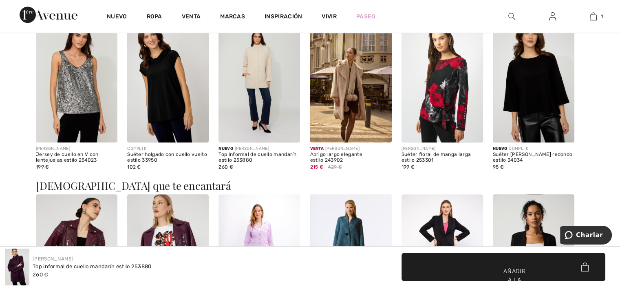
click at [450, 231] on img at bounding box center [442, 255] width 82 height 122
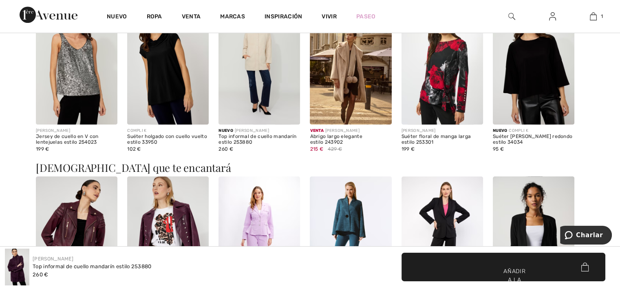
scroll to position [543, 0]
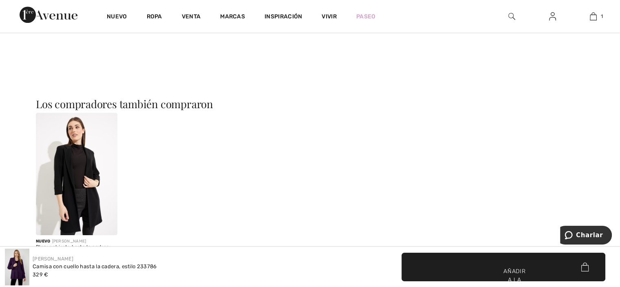
scroll to position [620, 0]
click at [17, 266] on img at bounding box center [17, 266] width 24 height 37
click at [74, 190] on img at bounding box center [77, 173] width 82 height 122
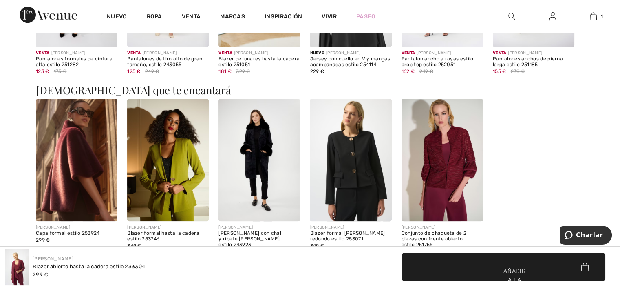
scroll to position [603, 0]
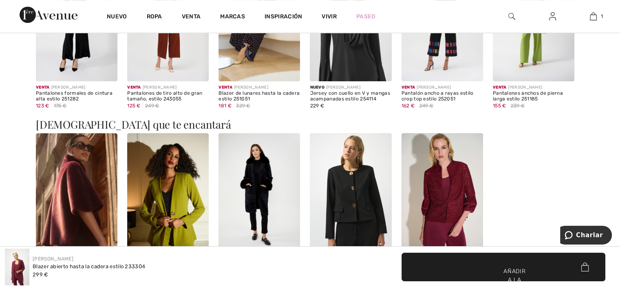
click at [126, 166] on div "[PERSON_NAME] Blazer formal hasta la cadera estilo 253746 349 €" at bounding box center [167, 219] width 91 height 173
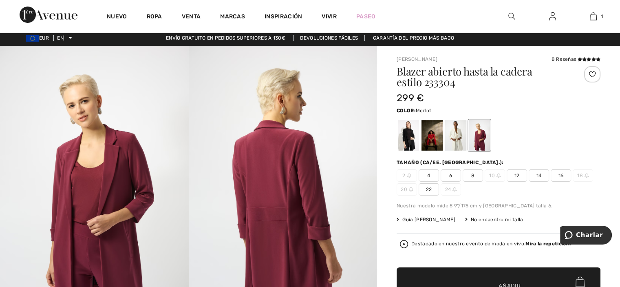
scroll to position [2, 0]
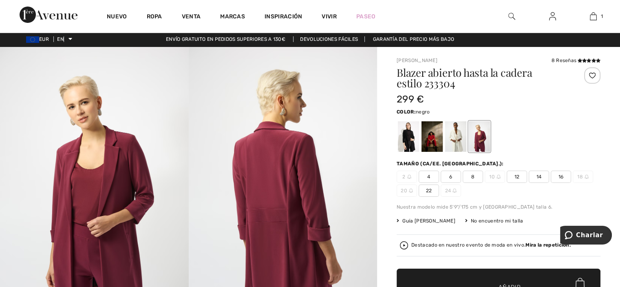
click at [408, 128] on div at bounding box center [408, 136] width 21 height 31
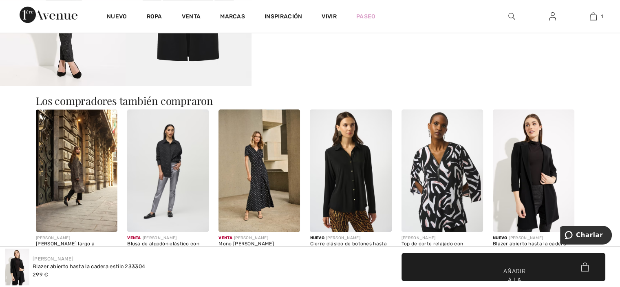
scroll to position [562, 0]
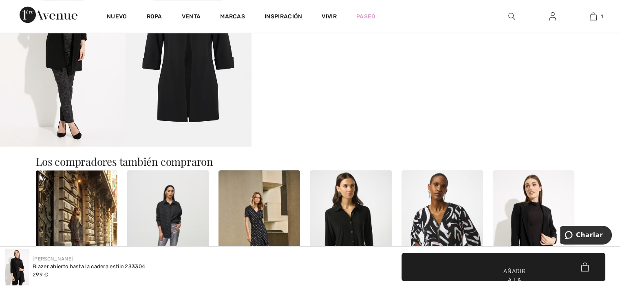
drag, startPoint x: 362, startPoint y: 85, endPoint x: 367, endPoint y: 73, distance: 13.5
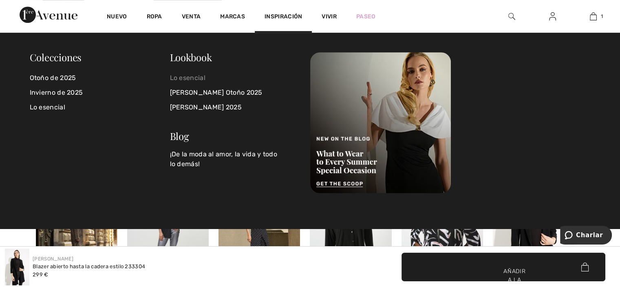
click at [203, 77] on font "Lo esencial" at bounding box center [187, 78] width 35 height 8
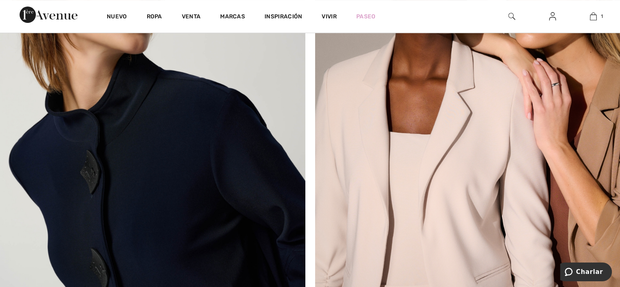
scroll to position [3367, 0]
click at [287, 114] on img at bounding box center [152, 127] width 305 height 398
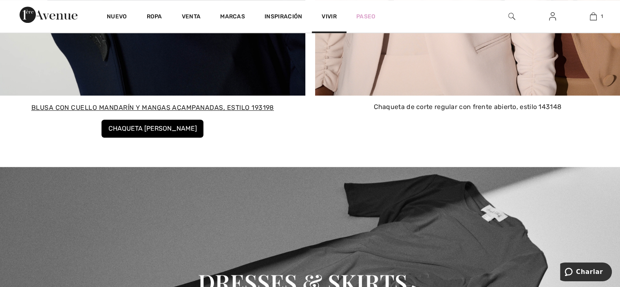
scroll to position [3592, 0]
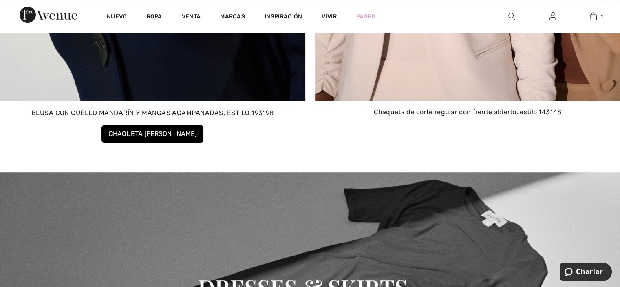
click at [300, 12] on div "Inspiración" at bounding box center [283, 16] width 57 height 33
click at [150, 132] on font "Chaqueta de tienda" at bounding box center [152, 134] width 88 height 8
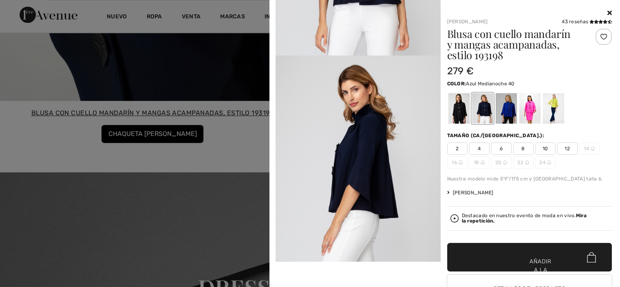
scroll to position [152, 0]
click at [478, 109] on div at bounding box center [482, 108] width 21 height 31
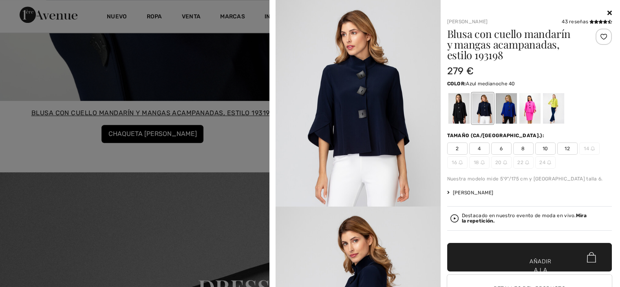
click at [478, 109] on div at bounding box center [482, 108] width 21 height 31
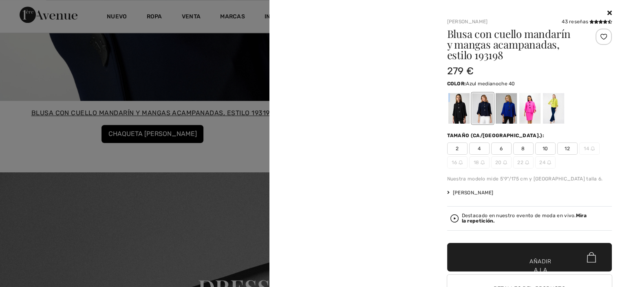
click at [478, 109] on div at bounding box center [482, 108] width 21 height 31
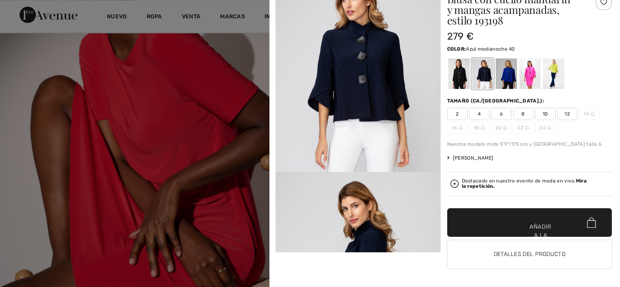
scroll to position [35, 0]
click at [562, 223] on span "✔ Añadido al carrito Añadir a la bolsa" at bounding box center [529, 222] width 165 height 29
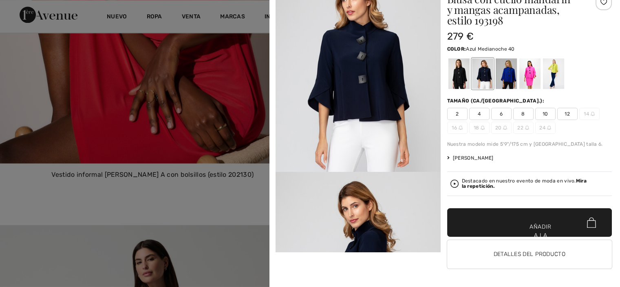
click at [566, 211] on span "✔ Añadido al carrito Añadir a la bolsa" at bounding box center [529, 222] width 165 height 29
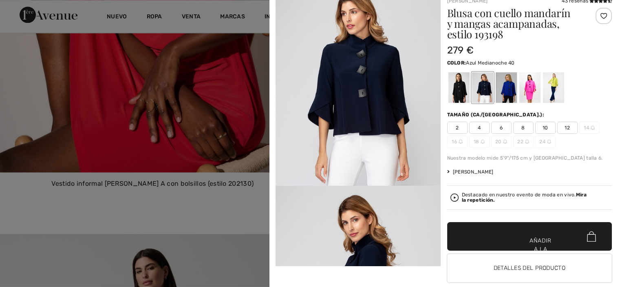
scroll to position [0, 0]
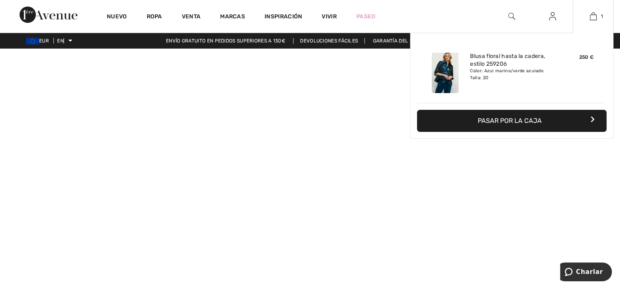
click at [592, 116] on icon "button" at bounding box center [593, 119] width 4 height 7
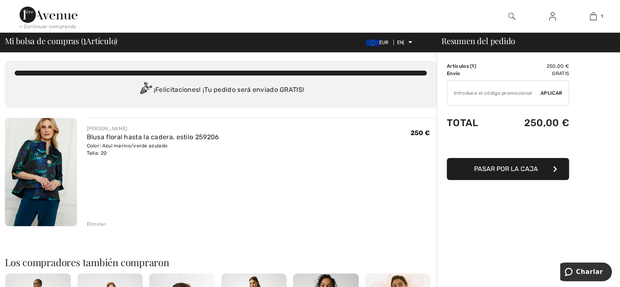
scroll to position [2, 0]
click at [555, 161] on button "Pasar por la caja" at bounding box center [508, 169] width 122 height 22
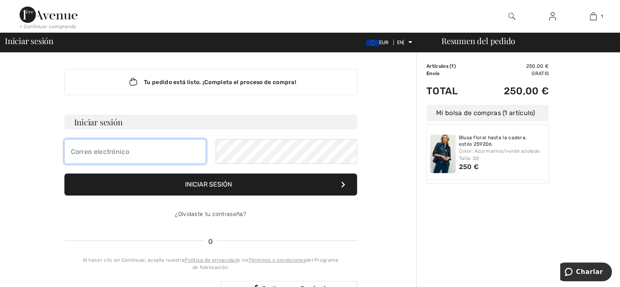
type input "[EMAIL_ADDRESS],es"
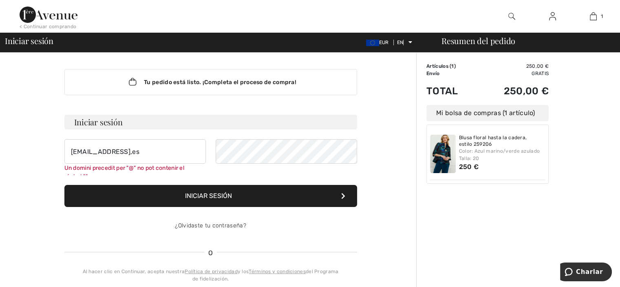
click at [272, 181] on form "Iniciar sesión [EMAIL_ADDRESS],es Un domini precedit per "@" no pot contenir el…" at bounding box center [210, 176] width 293 height 123
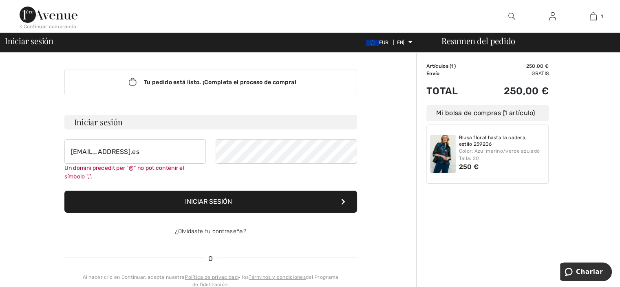
click at [338, 194] on button "Iniciar sesión" at bounding box center [210, 201] width 293 height 22
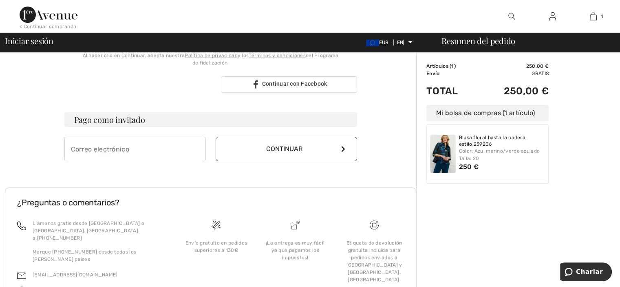
scroll to position [257, 0]
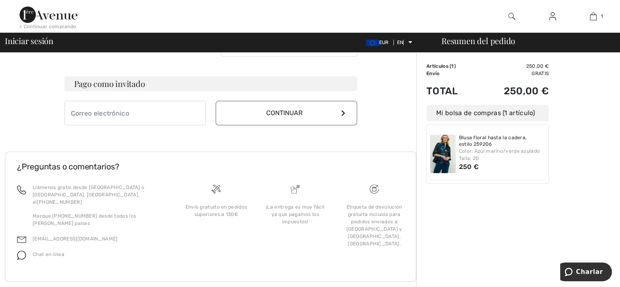
click at [346, 286] on font "Preguntas frecuentes" at bounding box center [339, 292] width 62 height 6
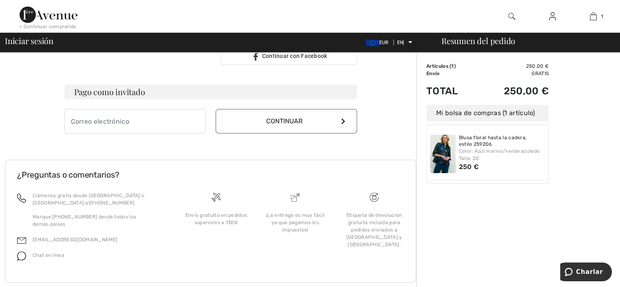
scroll to position [240, 0]
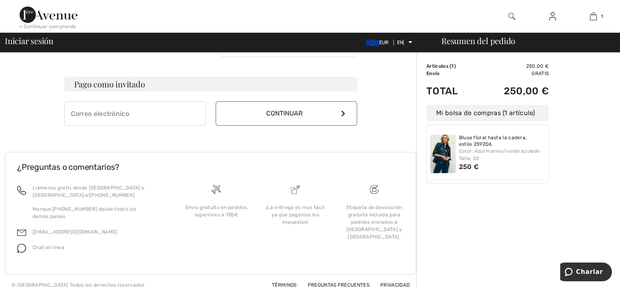
click at [588, 267] on font "Charlar" at bounding box center [589, 270] width 27 height 7
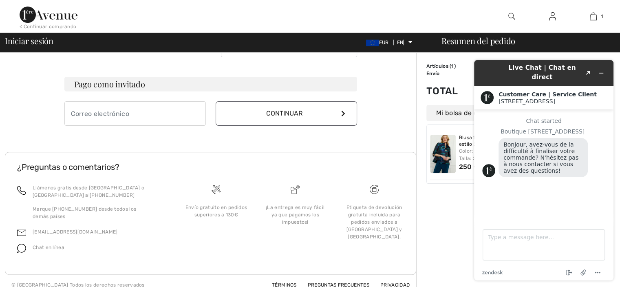
scroll to position [0, 0]
click at [522, 190] on div "El chat comenzó Boutique [GEOGRAPHIC_DATA], ¿avez-vous de la dificultad para fi…" at bounding box center [543, 162] width 123 height 90
click at [520, 202] on div "El chat comenzó Boutique [GEOGRAPHIC_DATA], ¿avez-vous de la dificultad para fi…" at bounding box center [543, 162] width 123 height 90
click at [515, 222] on footer "Escriba un mensaje aquí... zendesk .cls-1{fill:#03363d;} Finalizar el chat Adju…" at bounding box center [543, 250] width 139 height 60
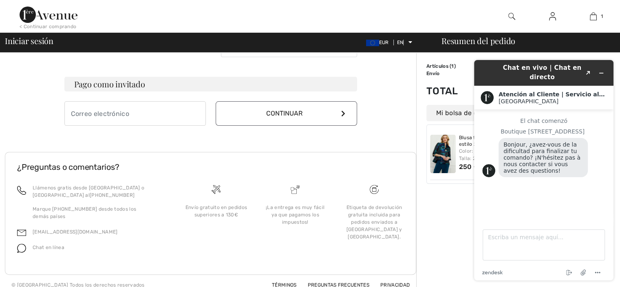
click at [485, 174] on img at bounding box center [488, 170] width 13 height 13
click at [499, 191] on div "El chat comenzó Boutique [GEOGRAPHIC_DATA], ¿avez-vous de la dificultad para fi…" at bounding box center [543, 162] width 123 height 90
click at [529, 228] on div "Escriba un mensaje aquí..." at bounding box center [544, 243] width 122 height 34
click at [528, 241] on textarea "Escriba un mensaje aquí..." at bounding box center [544, 244] width 122 height 31
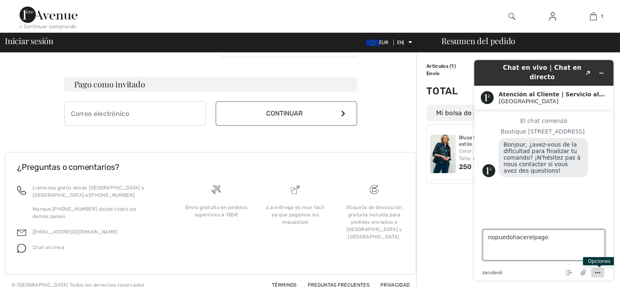
type textarea "nopuedohacerelpago"
click at [595, 270] on icon "Menú" at bounding box center [598, 272] width 10 height 10
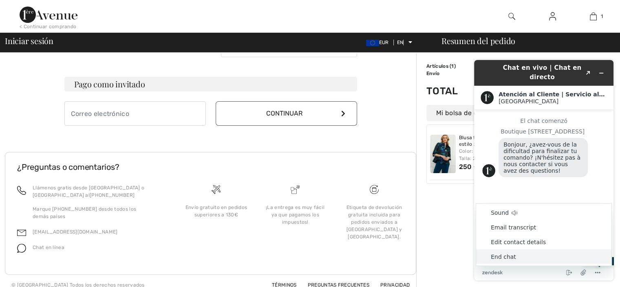
click at [505, 256] on li "End chat" at bounding box center [543, 256] width 135 height 15
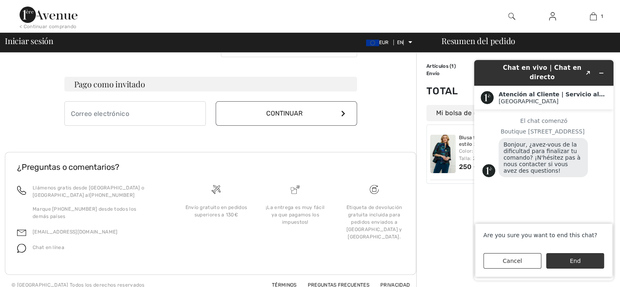
click at [575, 260] on button "End" at bounding box center [575, 260] width 58 height 15
